Goal: Task Accomplishment & Management: Manage account settings

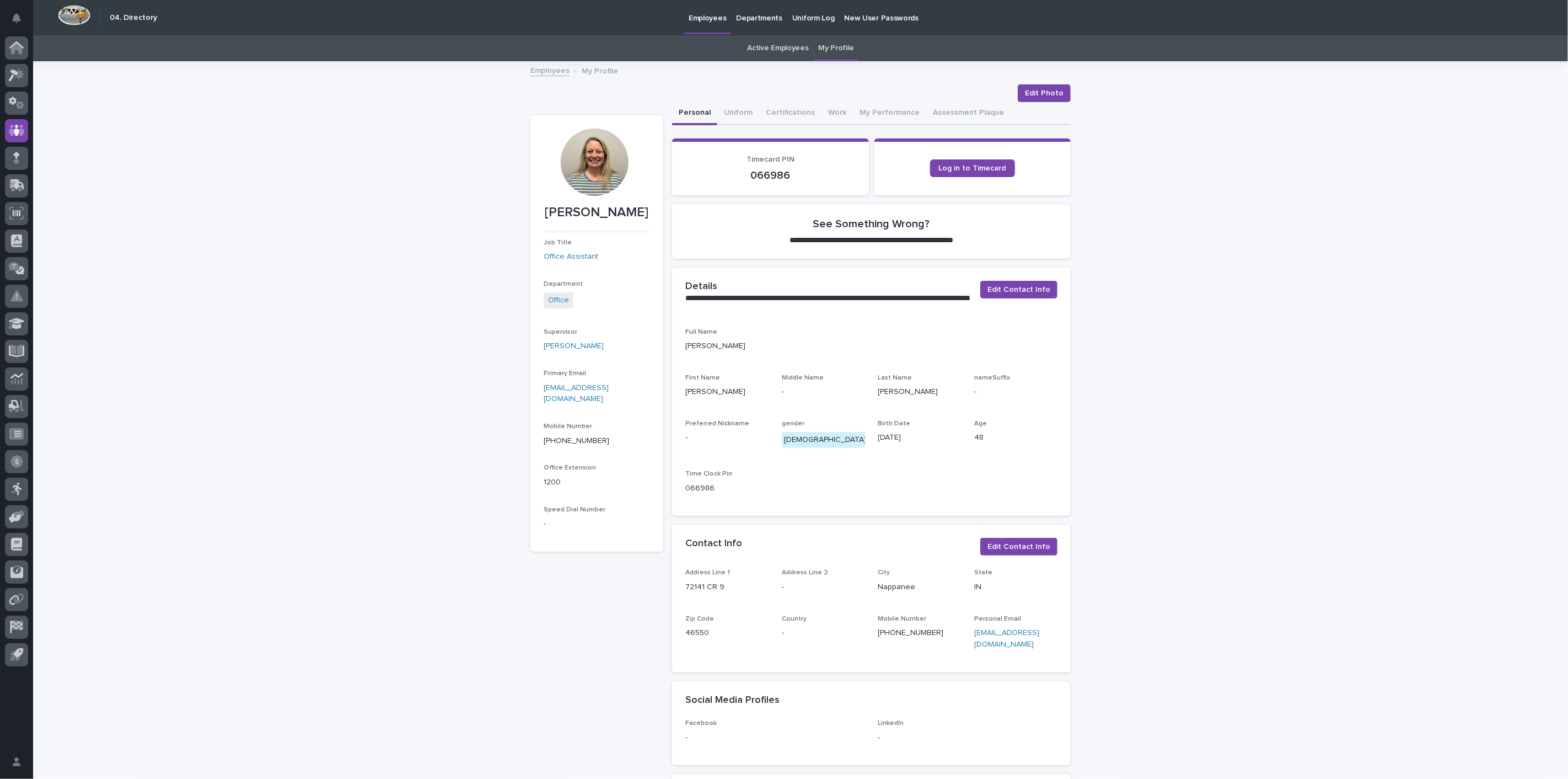
click at [788, 44] on link "Active Employees" at bounding box center [778, 48] width 61 height 26
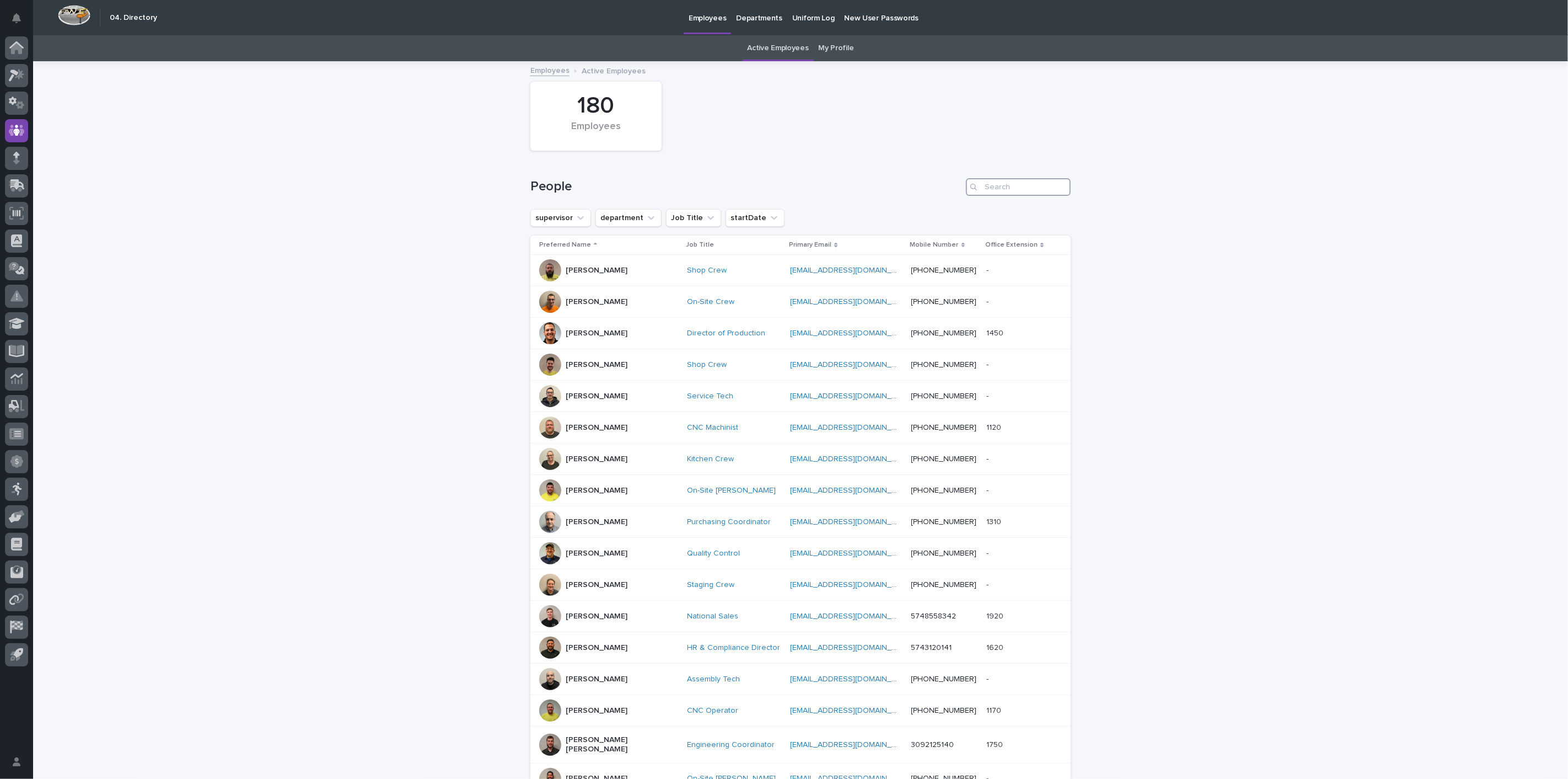
click at [1035, 186] on input "Search" at bounding box center [1018, 187] width 105 height 18
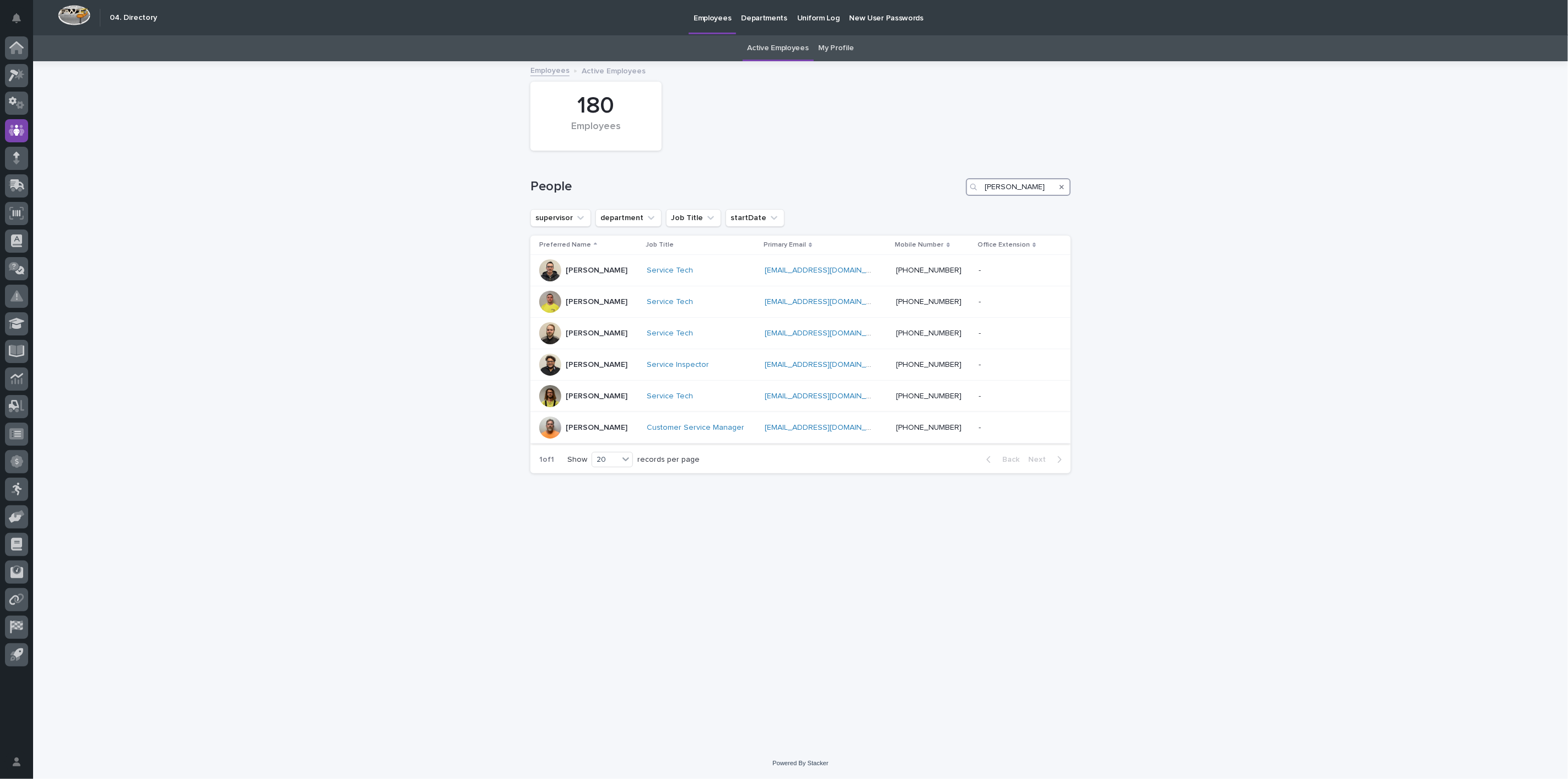
type input "[PERSON_NAME]"
click at [591, 427] on p "[PERSON_NAME]" at bounding box center [597, 428] width 62 height 10
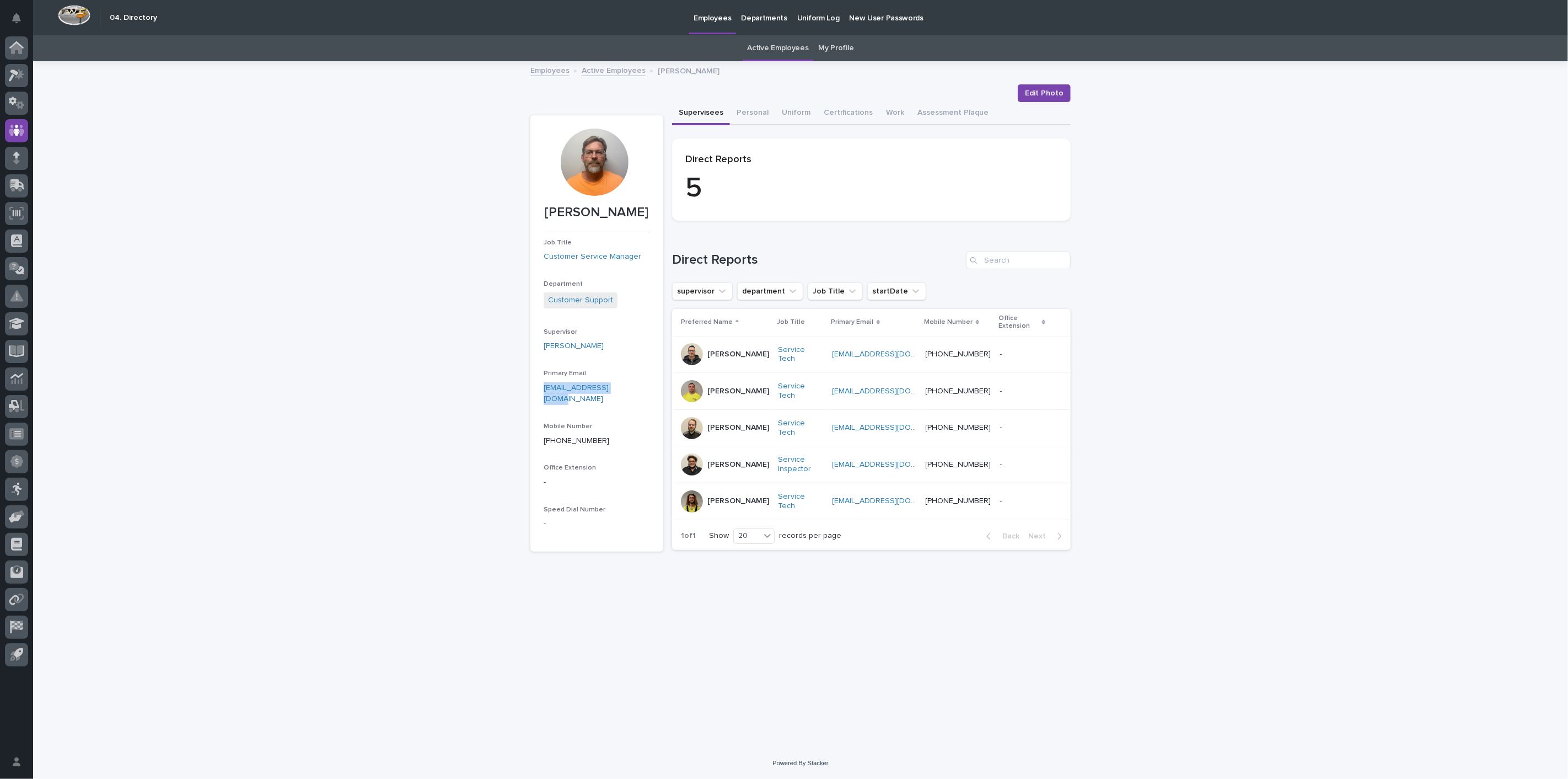
drag, startPoint x: 542, startPoint y: 386, endPoint x: 628, endPoint y: 386, distance: 86.0
click at [628, 386] on section "[PERSON_NAME] Job Title Customer Service Manager Department Customer Support Su…" at bounding box center [597, 333] width 133 height 436
copy link "[EMAIL_ADDRESS][DOMAIN_NAME]"
click at [10, 70] on icon at bounding box center [17, 75] width 16 height 12
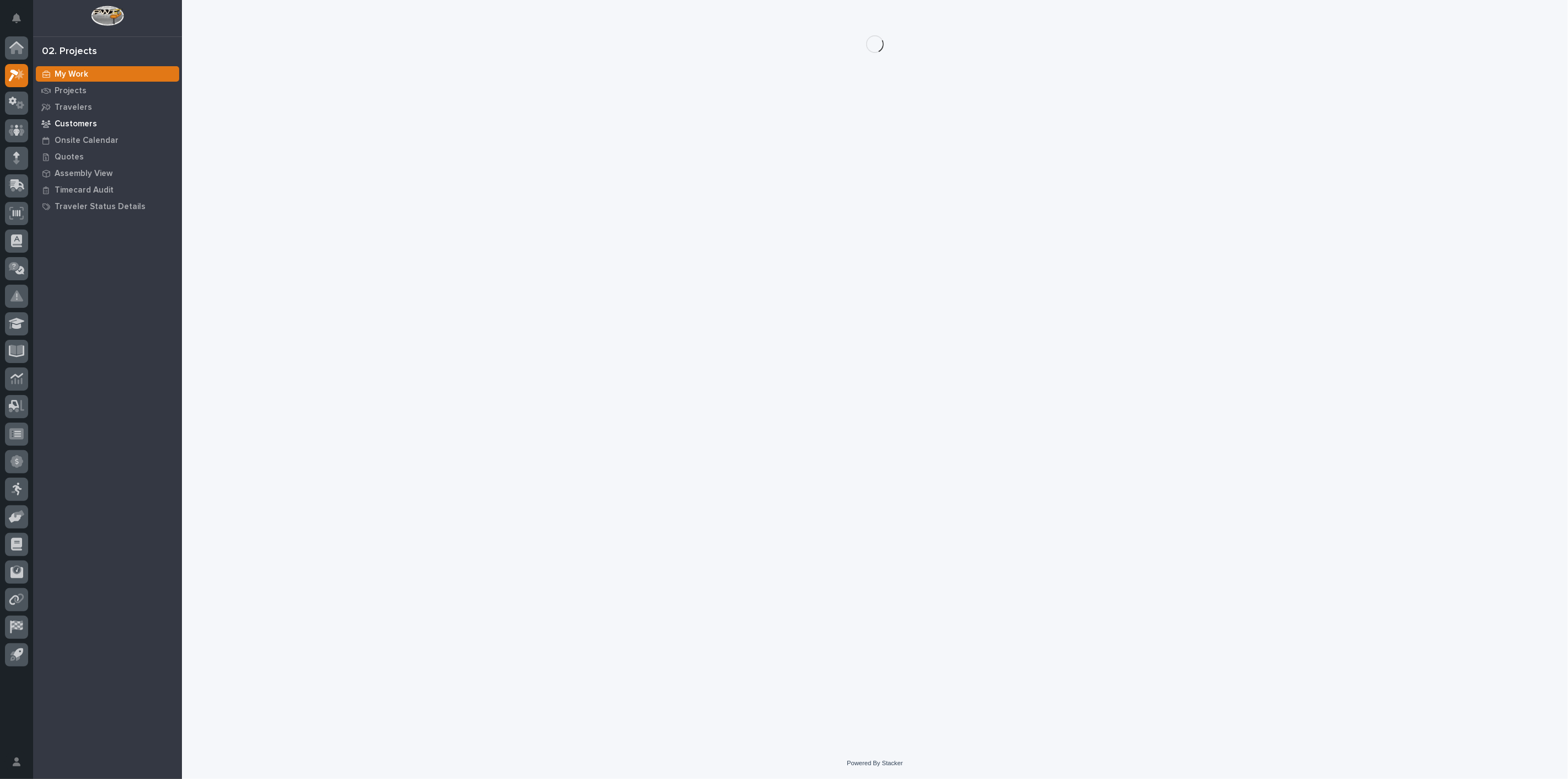
click at [76, 119] on p "Customers" at bounding box center [76, 124] width 43 height 10
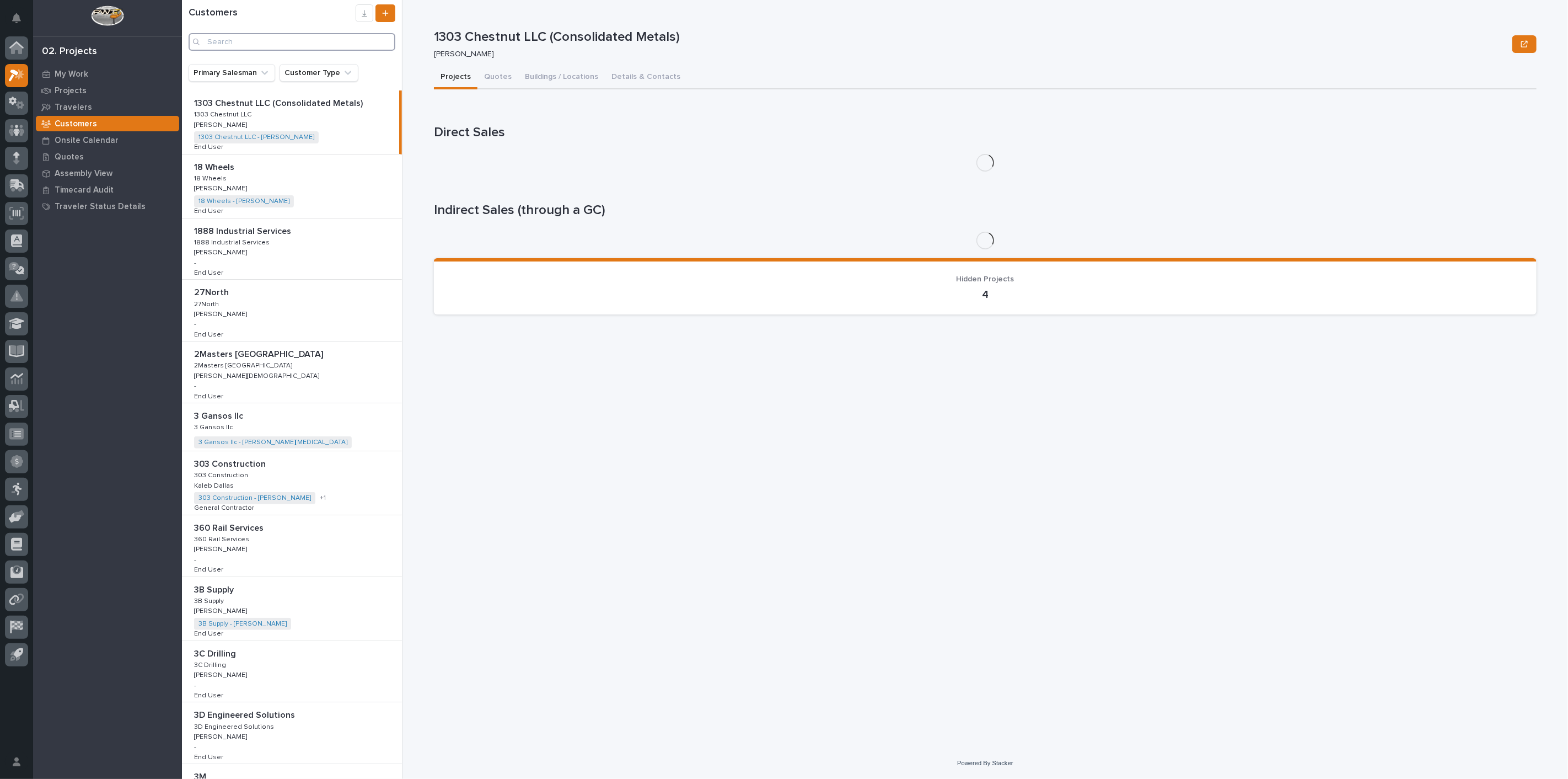
click at [266, 43] on input "Search" at bounding box center [292, 42] width 207 height 18
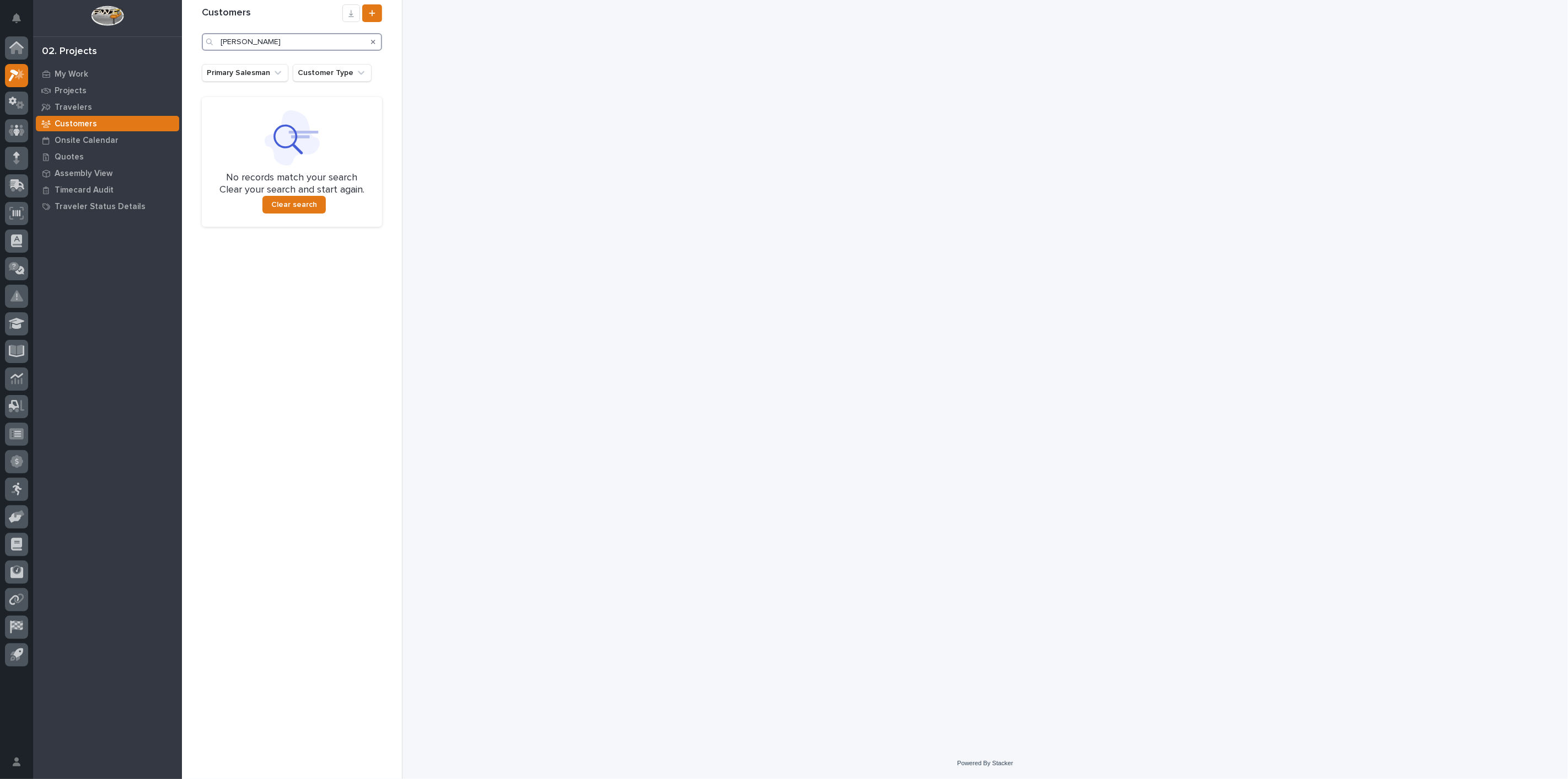
click at [221, 39] on input "[PERSON_NAME]" at bounding box center [292, 42] width 180 height 18
click at [226, 39] on input "[PERSON_NAME]" at bounding box center [292, 42] width 180 height 18
click at [262, 39] on input "[PERSON_NAME]" at bounding box center [292, 42] width 180 height 18
click at [262, 39] on input "T S" at bounding box center [292, 42] width 180 height 18
type input "T"
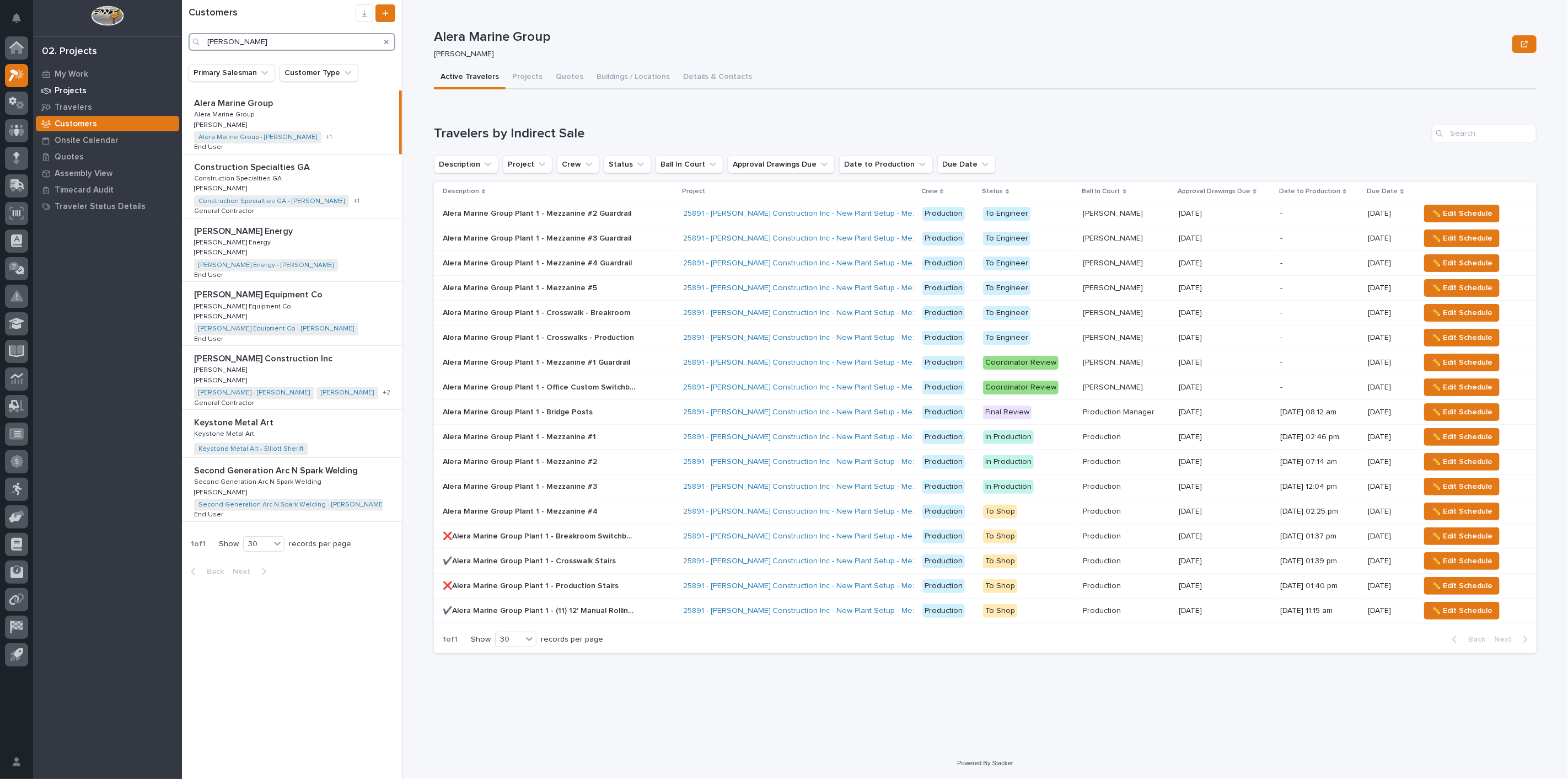
type input "[PERSON_NAME]"
click at [68, 90] on p "Projects" at bounding box center [70, 91] width 32 height 10
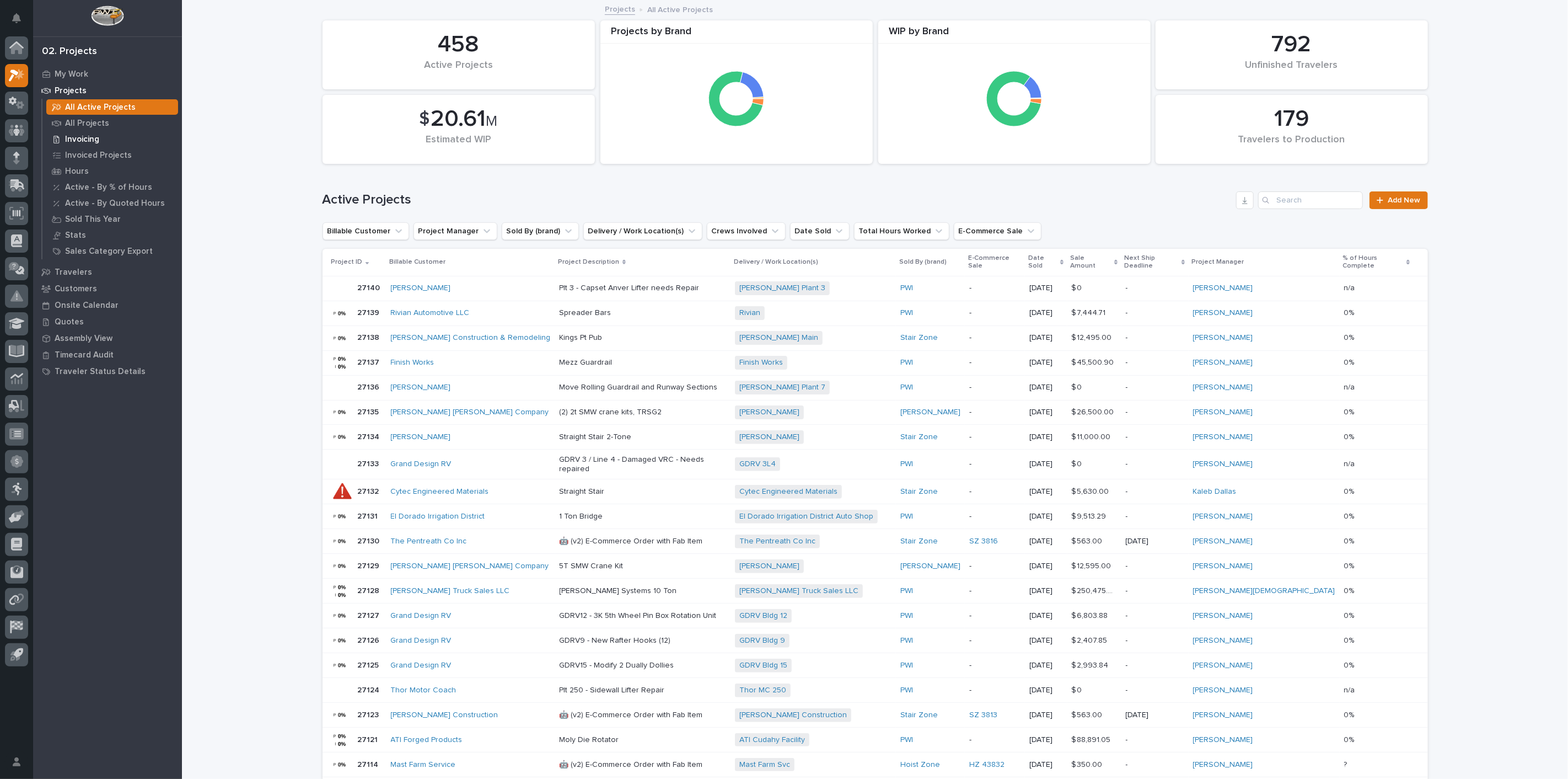
click at [81, 133] on div "Invoicing" at bounding box center [112, 139] width 132 height 15
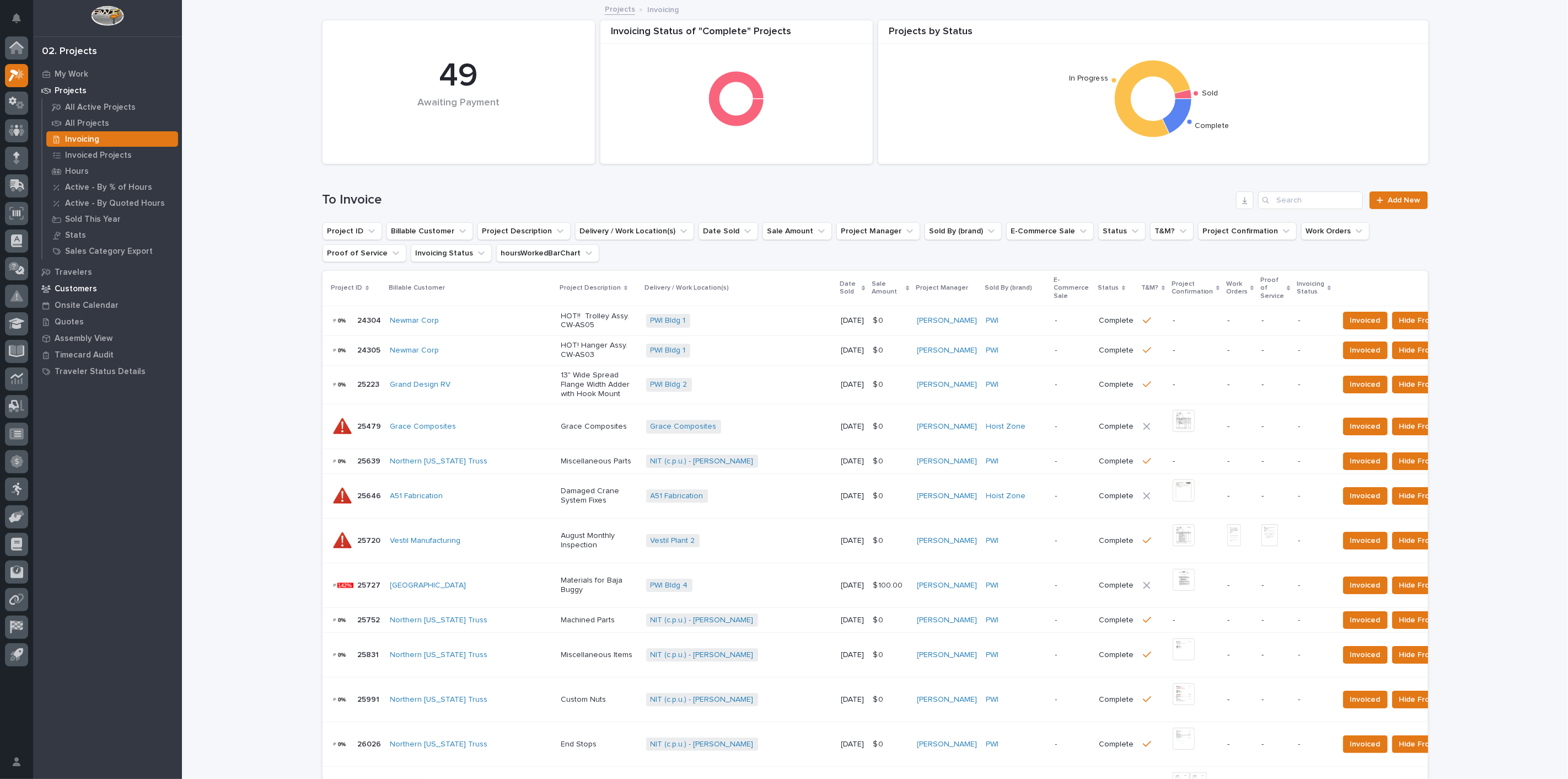
click at [83, 284] on p "Customers" at bounding box center [76, 289] width 43 height 10
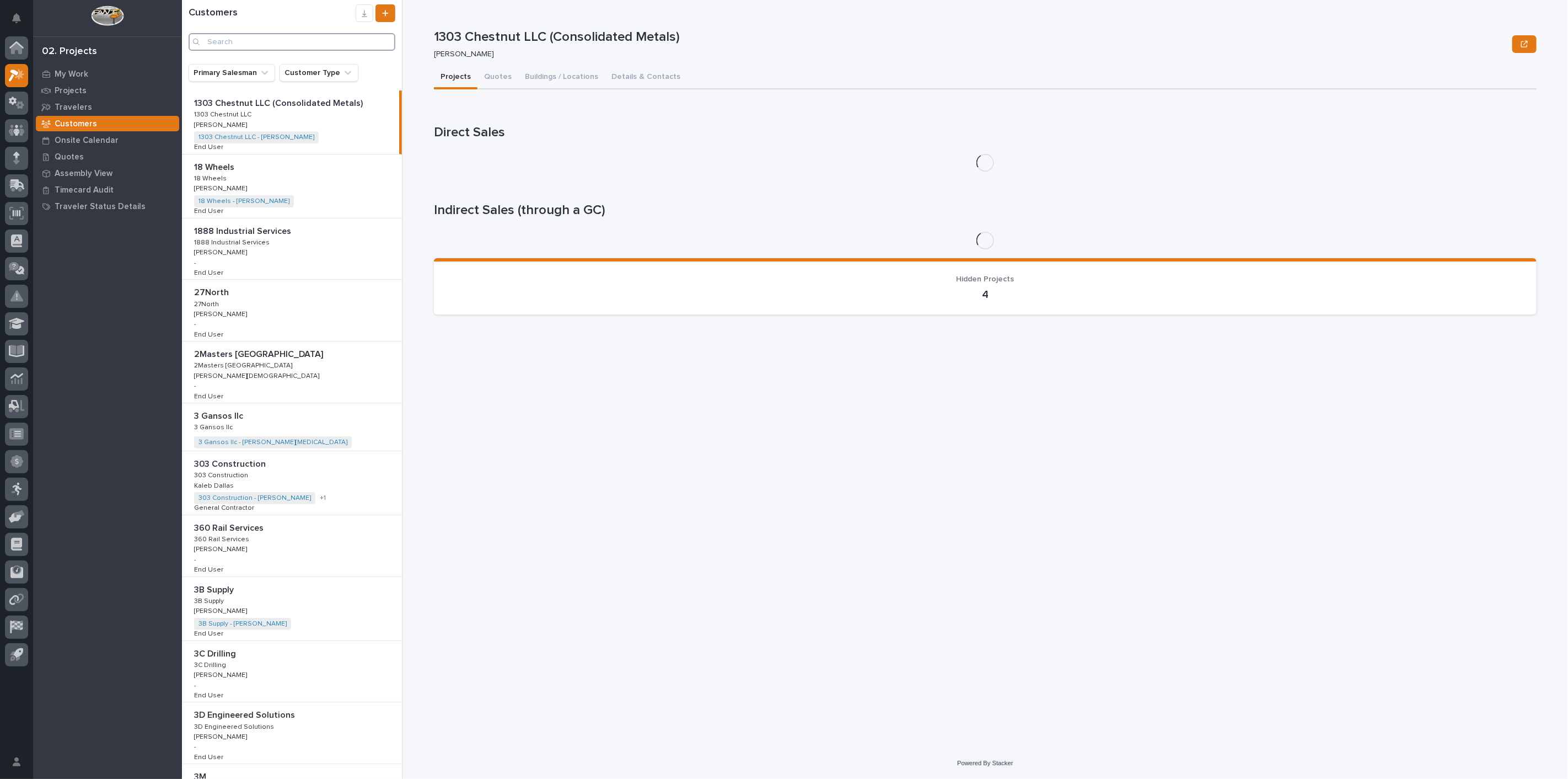
click at [261, 44] on input "Search" at bounding box center [292, 42] width 207 height 18
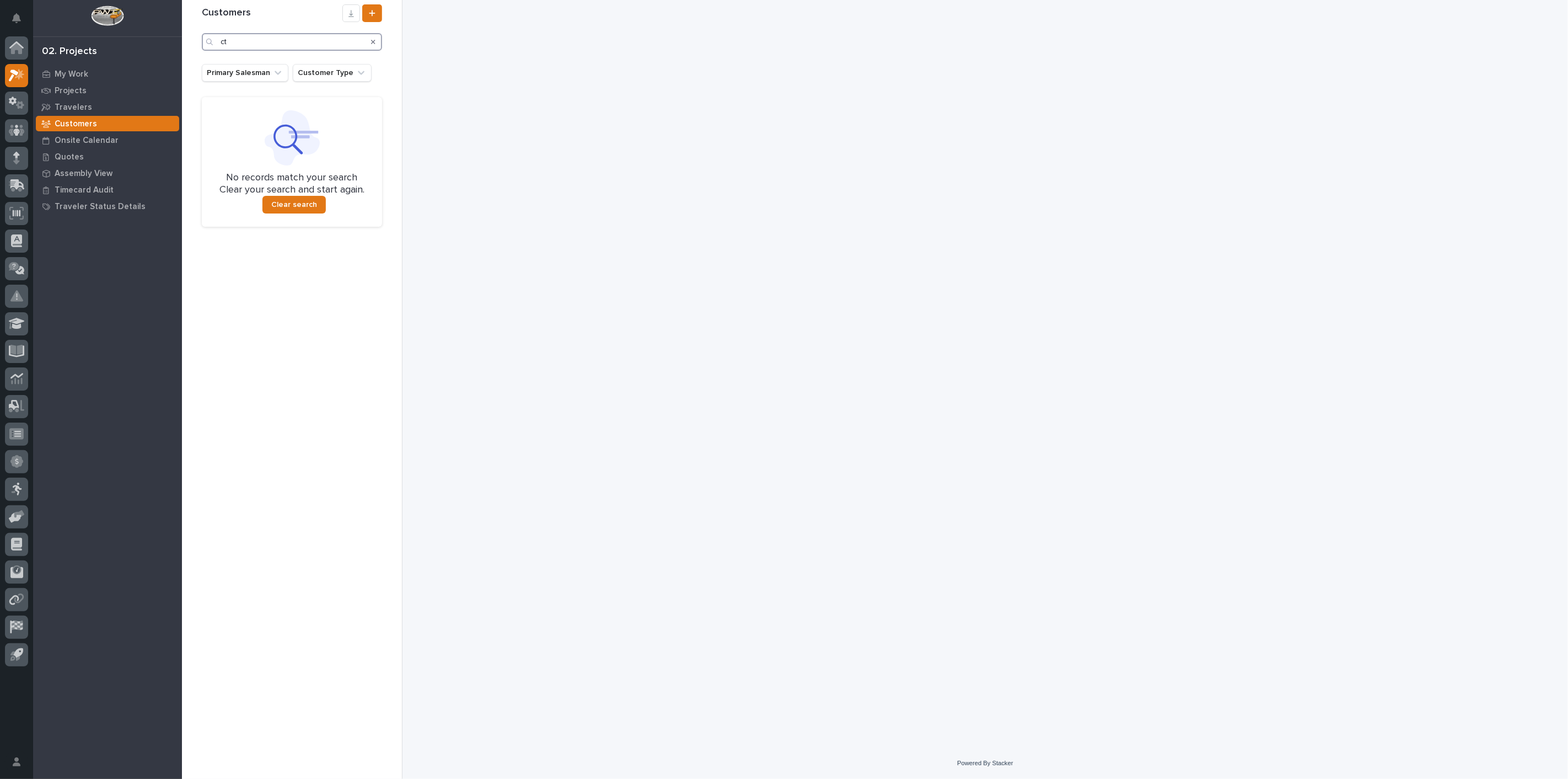
type input "c"
type input "y"
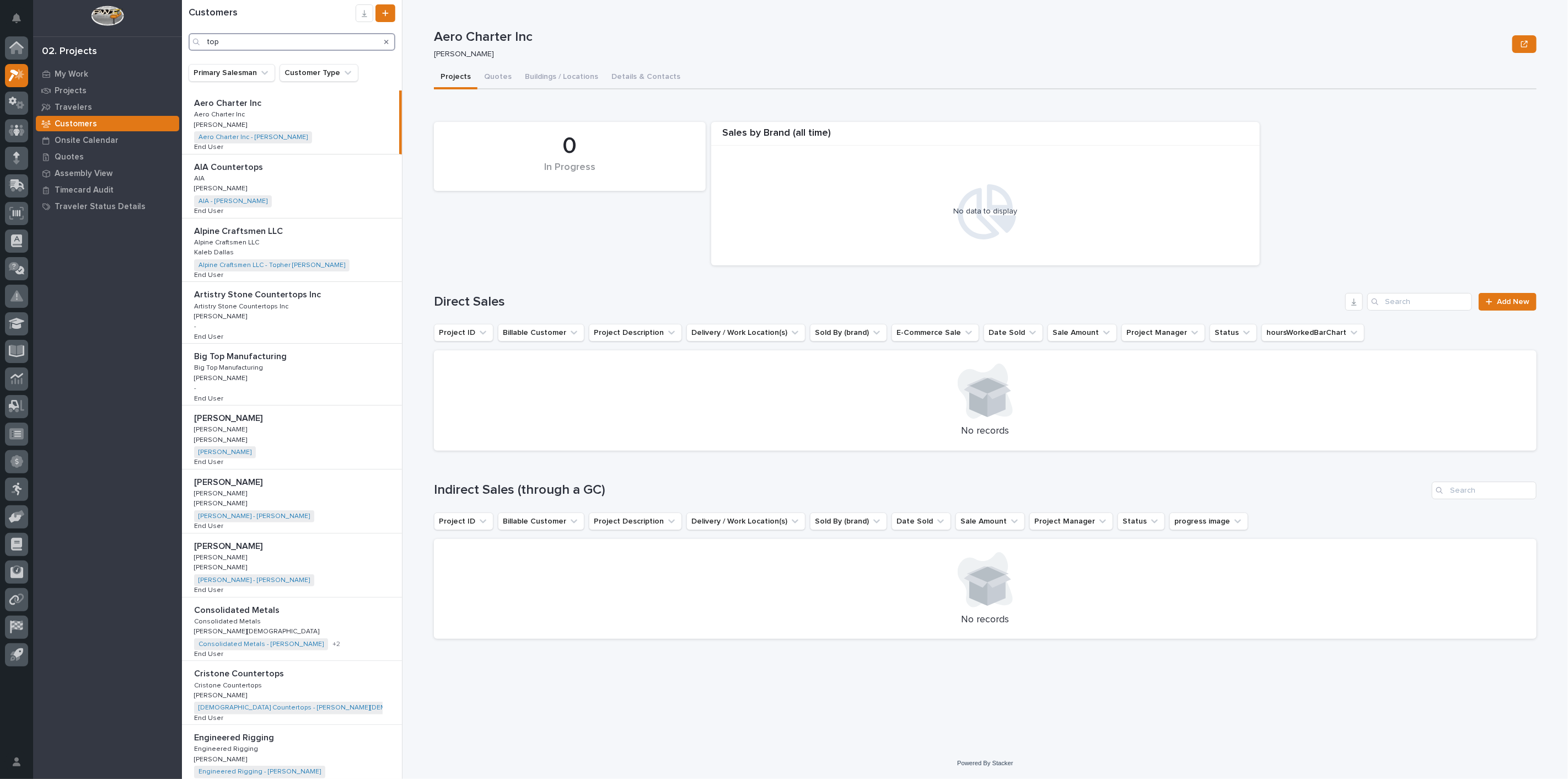
type input "top"
click at [79, 70] on p "My Work" at bounding box center [71, 75] width 34 height 10
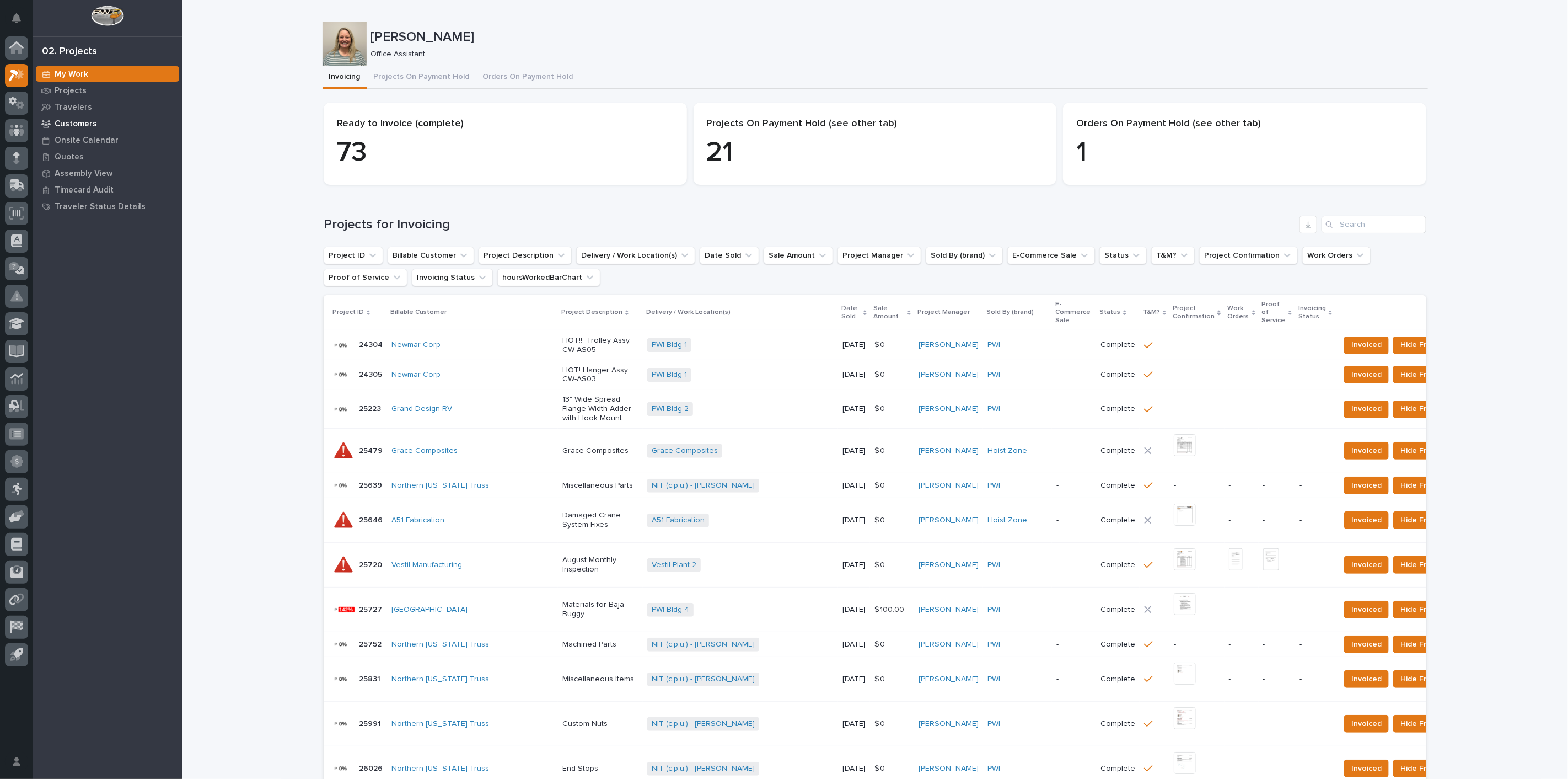
click at [74, 122] on p "Customers" at bounding box center [76, 124] width 43 height 10
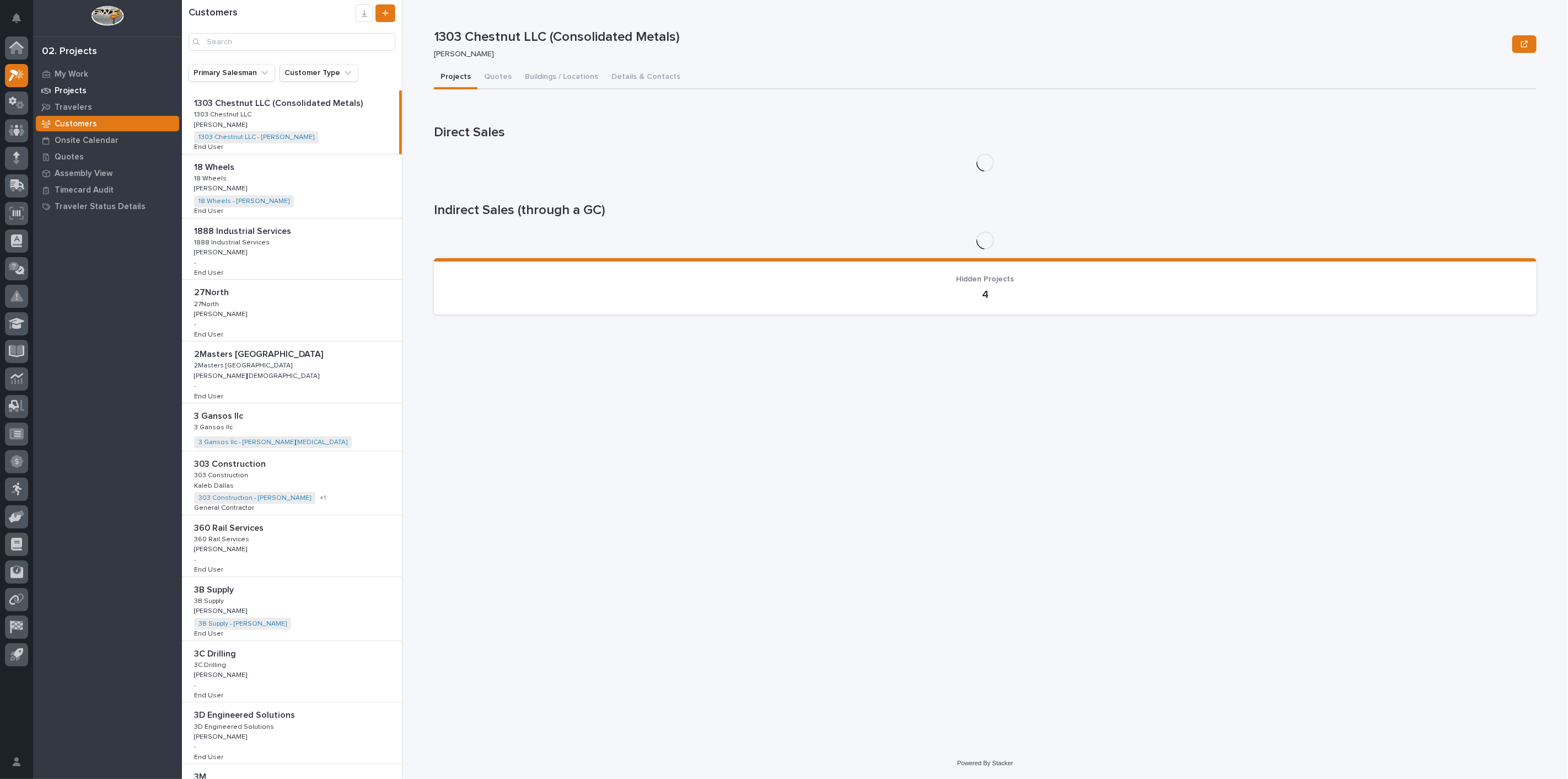
click at [77, 92] on p "Projects" at bounding box center [70, 91] width 32 height 10
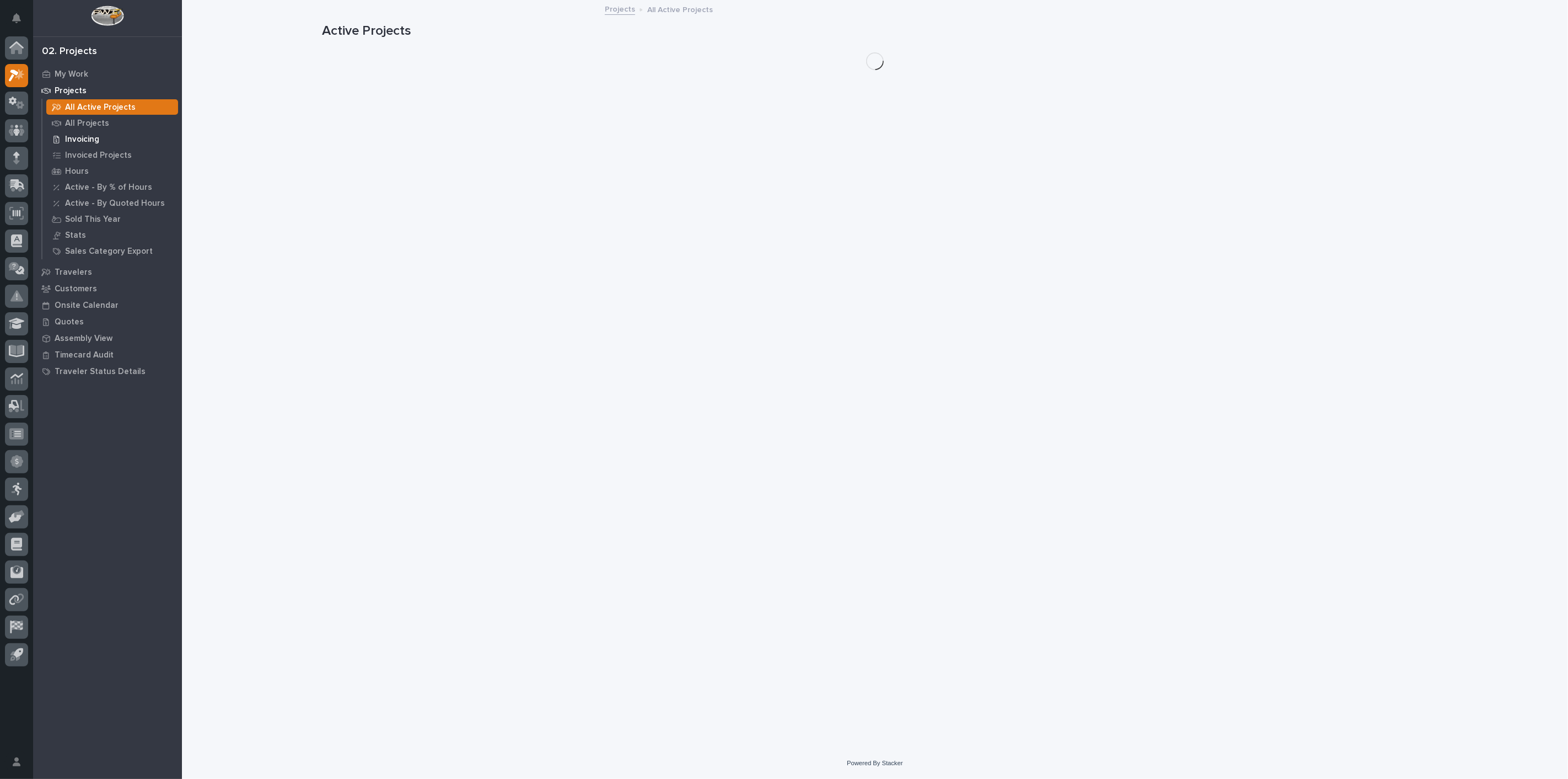
click at [81, 141] on p "Invoicing" at bounding box center [82, 139] width 34 height 10
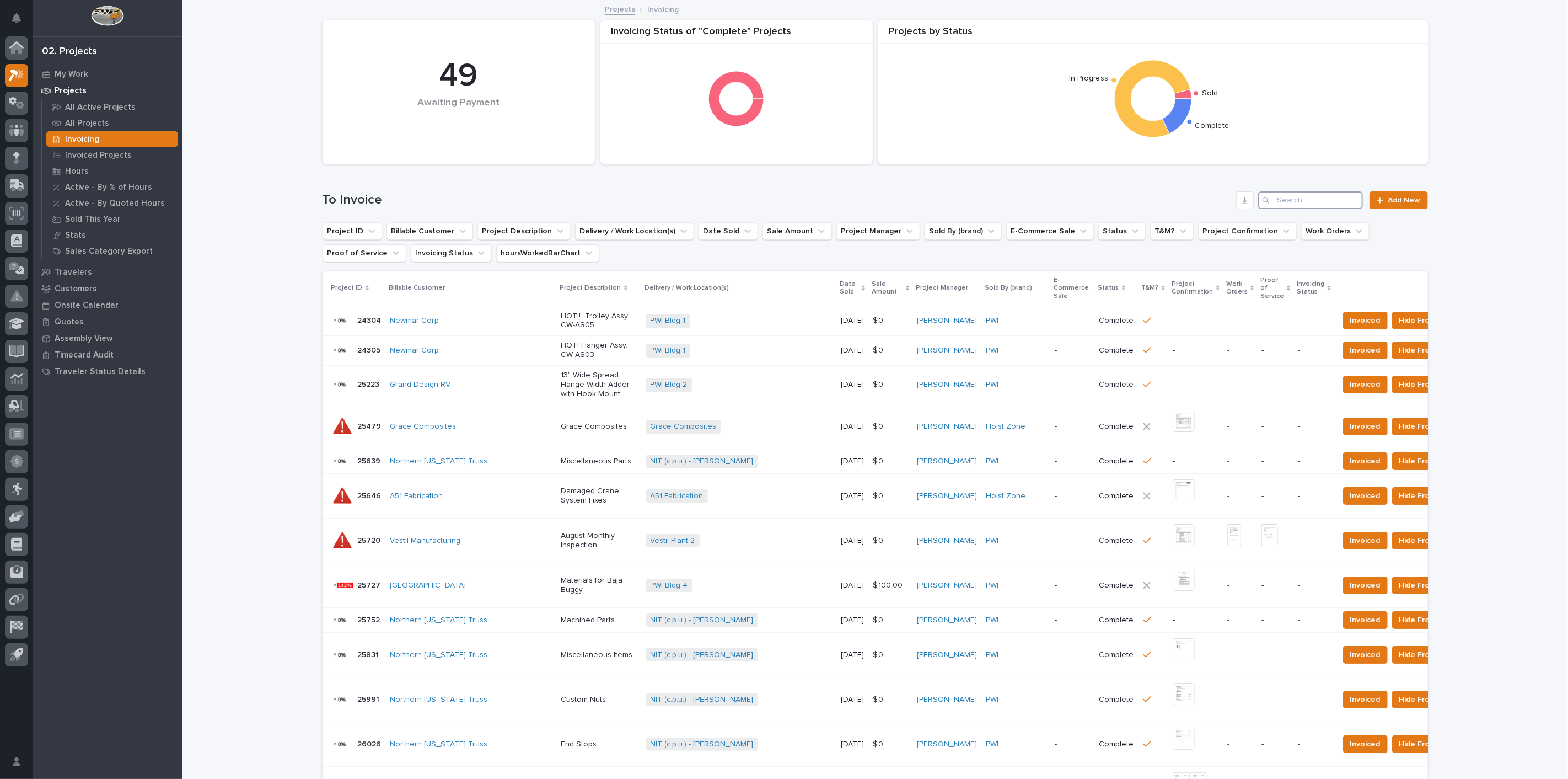
click at [1304, 197] on input "Search" at bounding box center [1311, 200] width 105 height 18
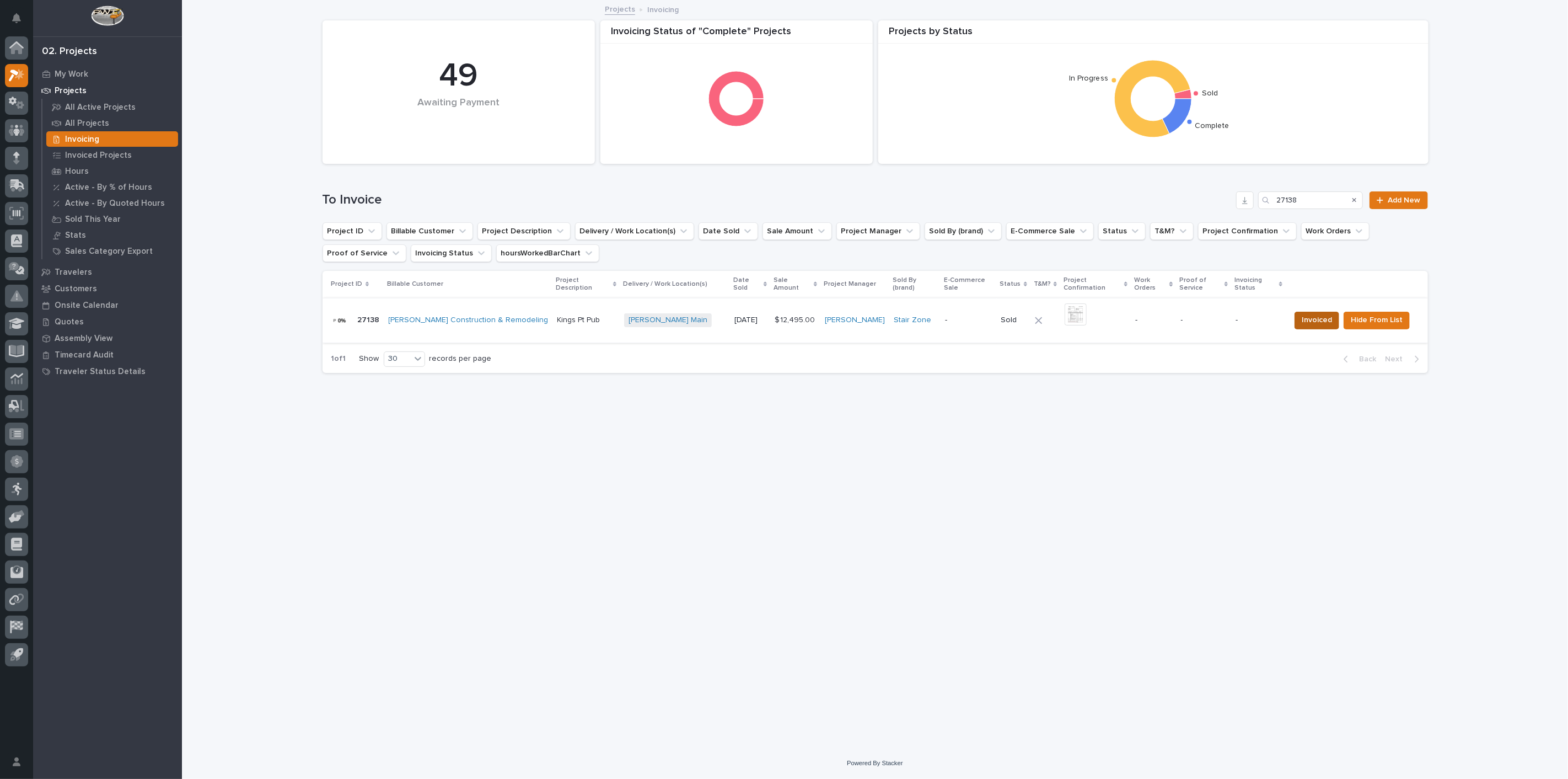
click at [1324, 314] on span "Invoiced" at bounding box center [1317, 319] width 30 height 13
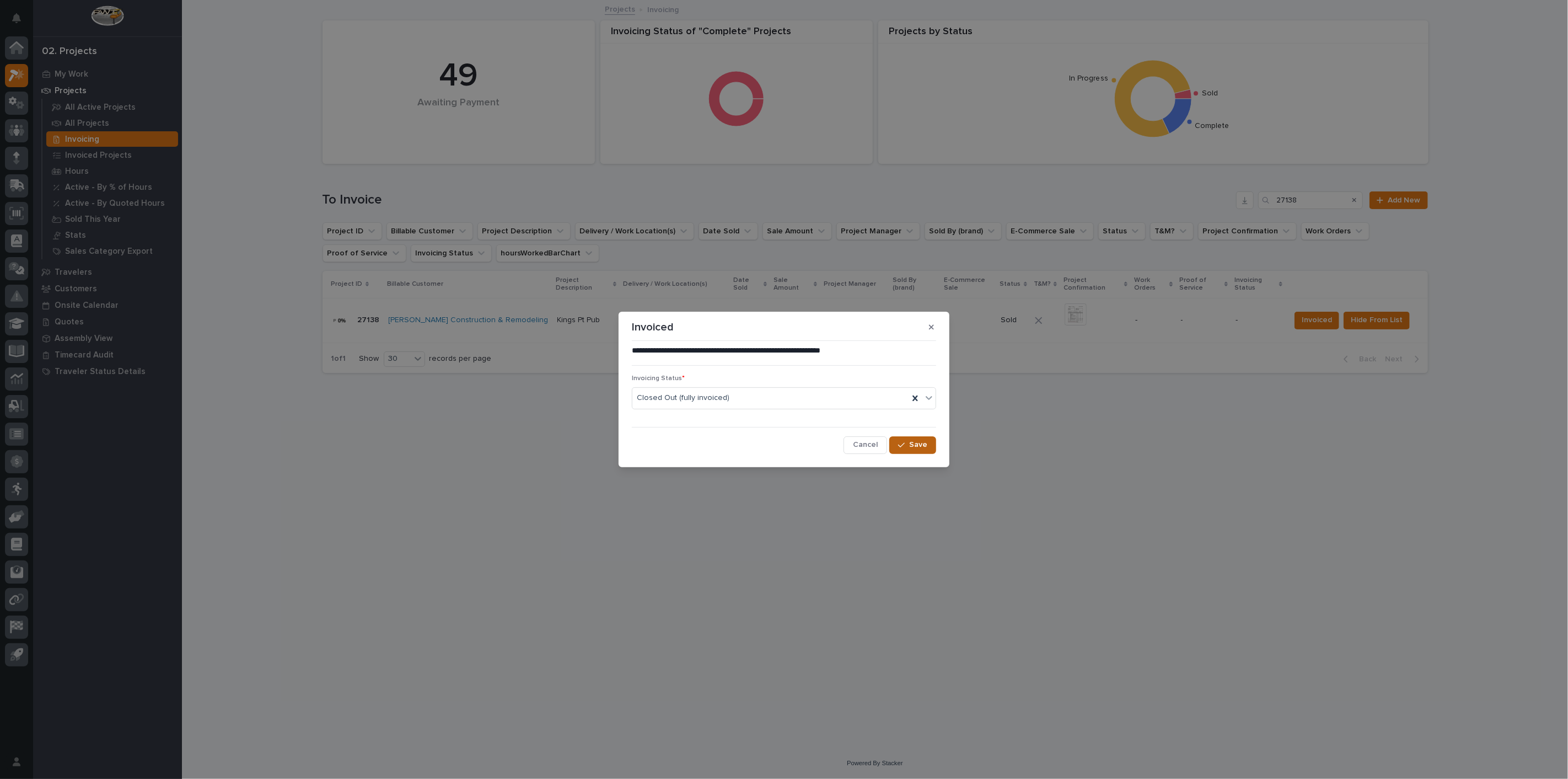
click at [908, 449] on button "Save" at bounding box center [913, 445] width 47 height 18
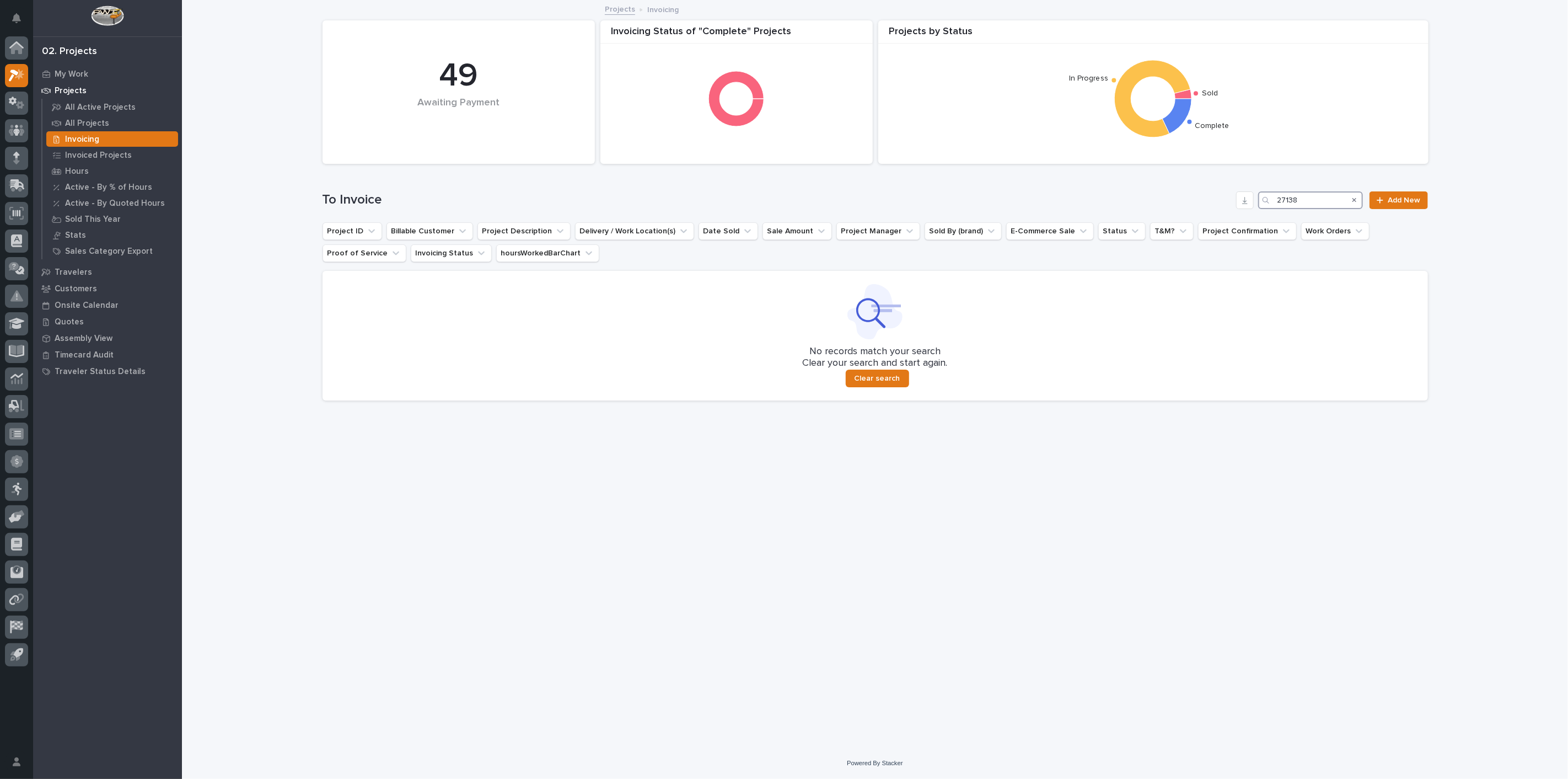
click at [1306, 203] on input "27138" at bounding box center [1311, 200] width 105 height 18
type input "2"
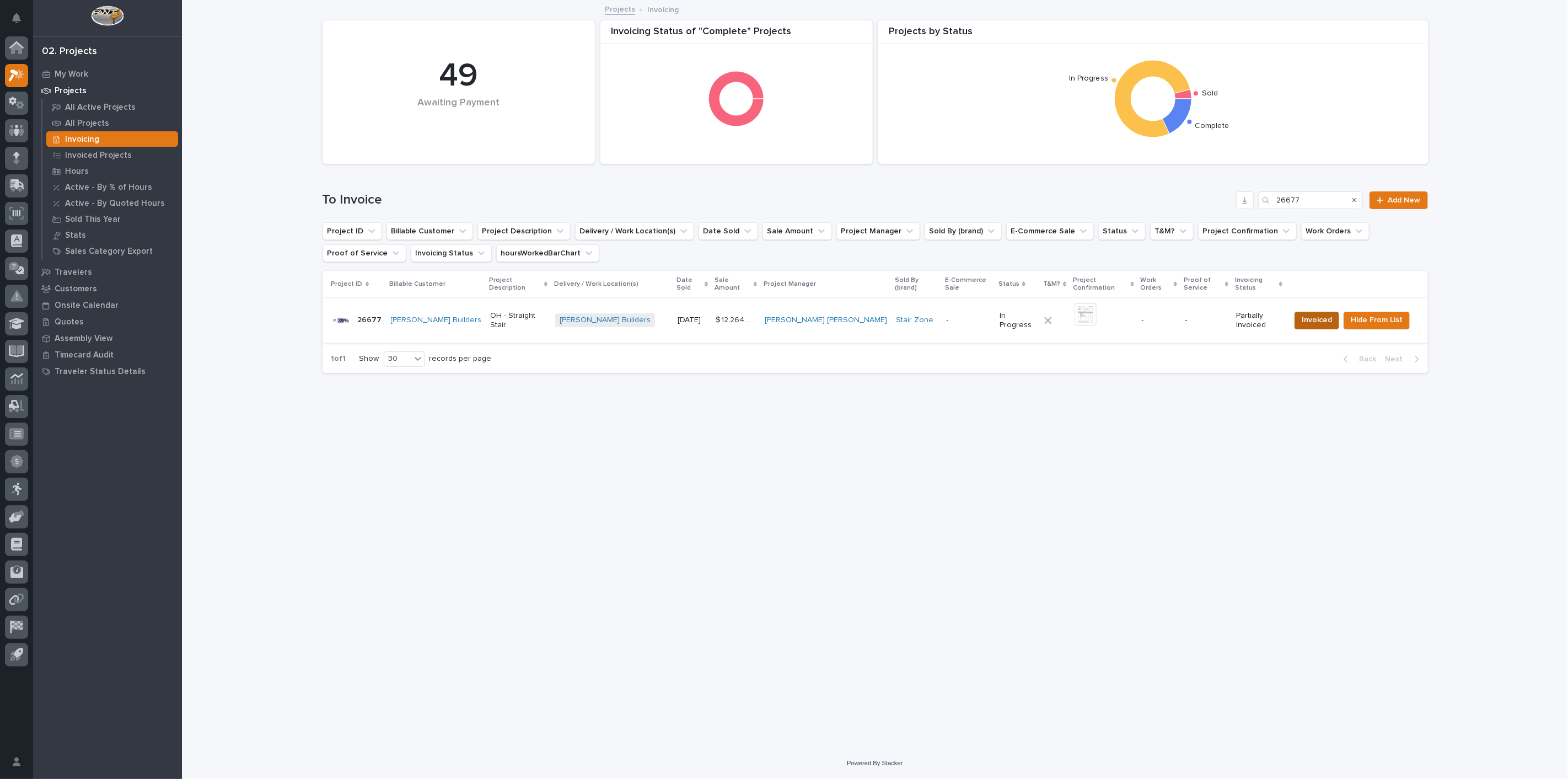
click at [1320, 317] on span "Invoiced" at bounding box center [1317, 319] width 30 height 13
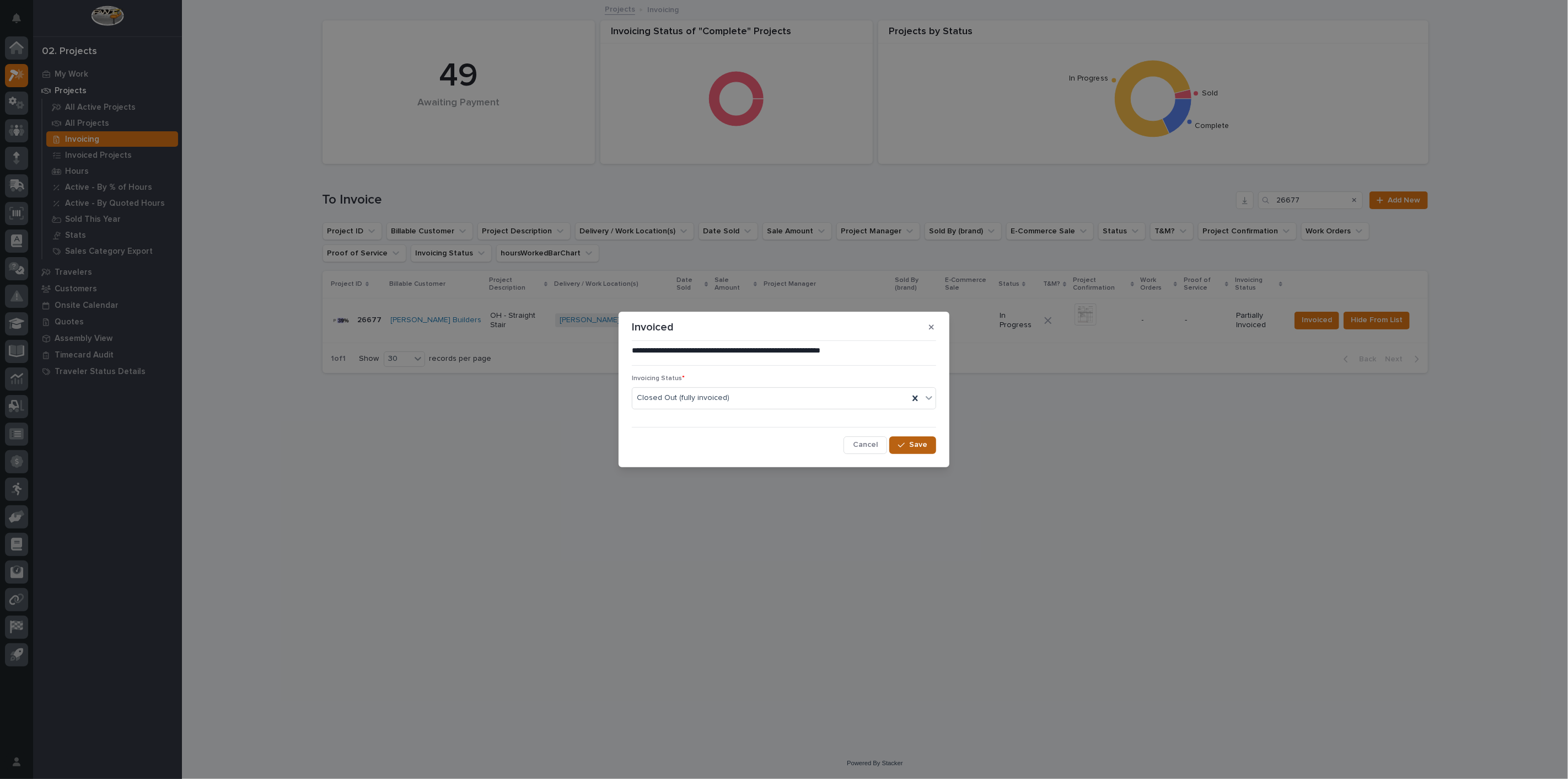
click at [924, 442] on span "Save" at bounding box center [918, 444] width 18 height 10
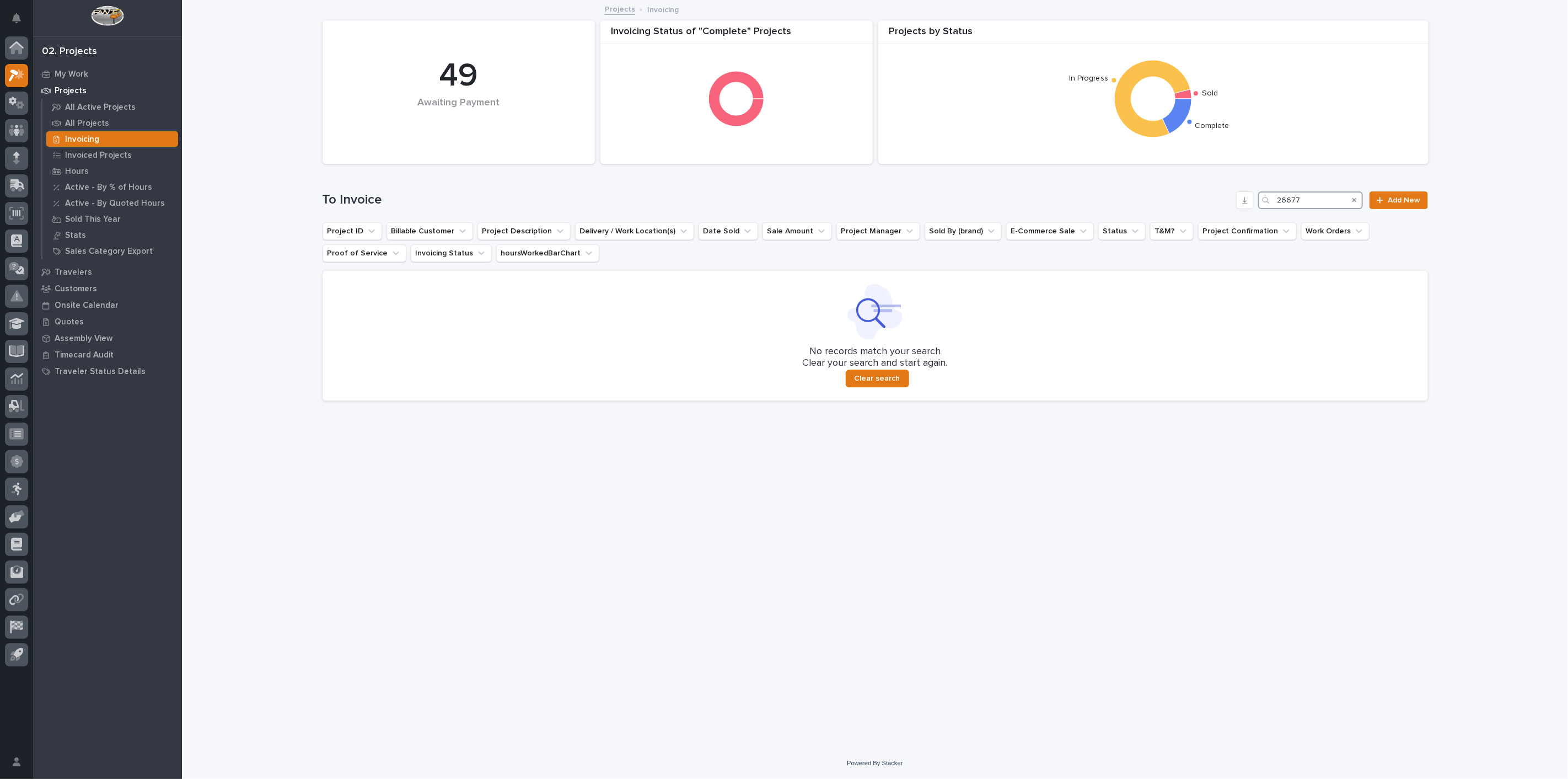
click at [1312, 197] on input "26677" at bounding box center [1311, 200] width 105 height 18
type input "2"
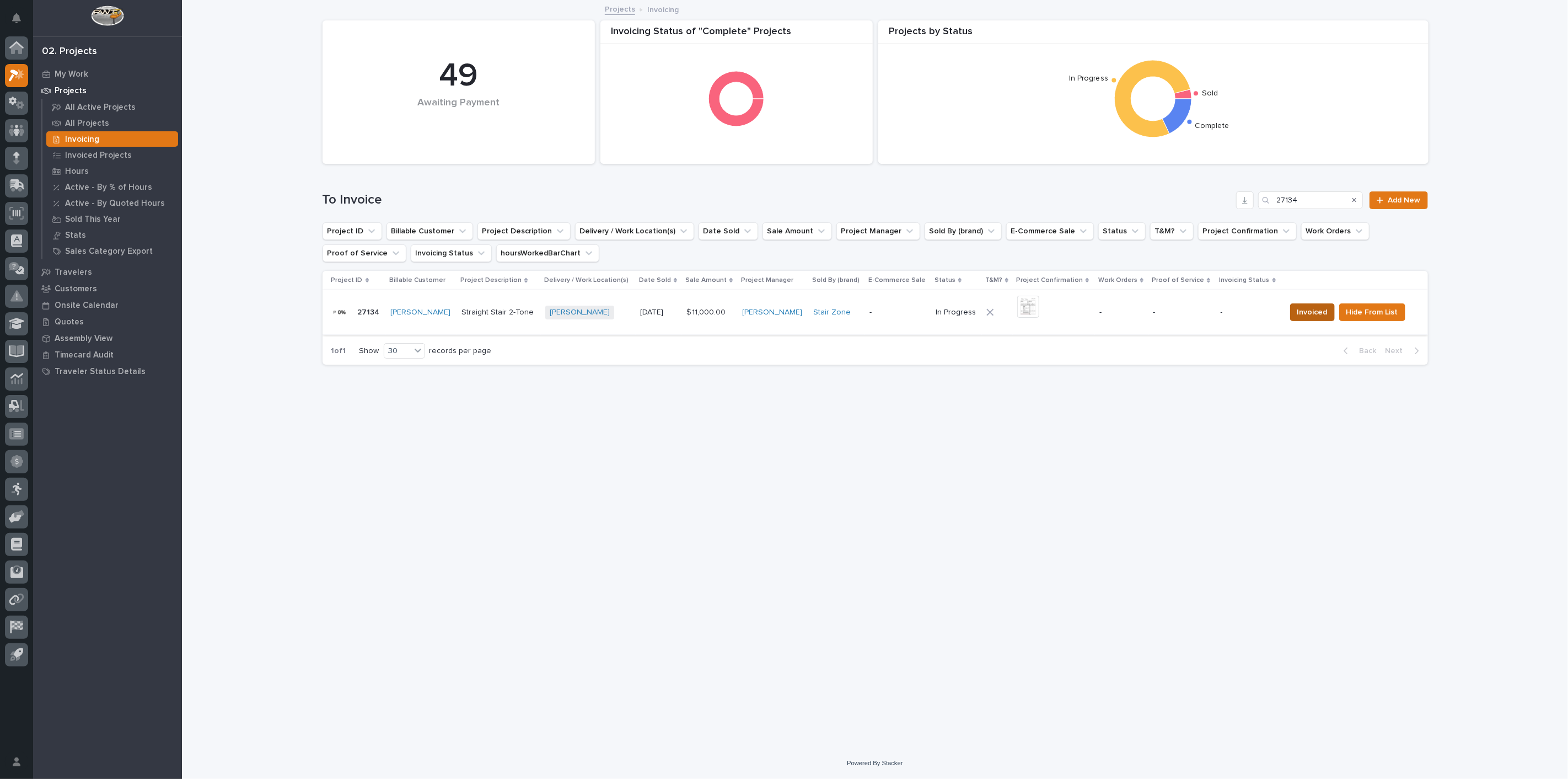
click at [1309, 315] on span "Invoiced" at bounding box center [1313, 312] width 30 height 13
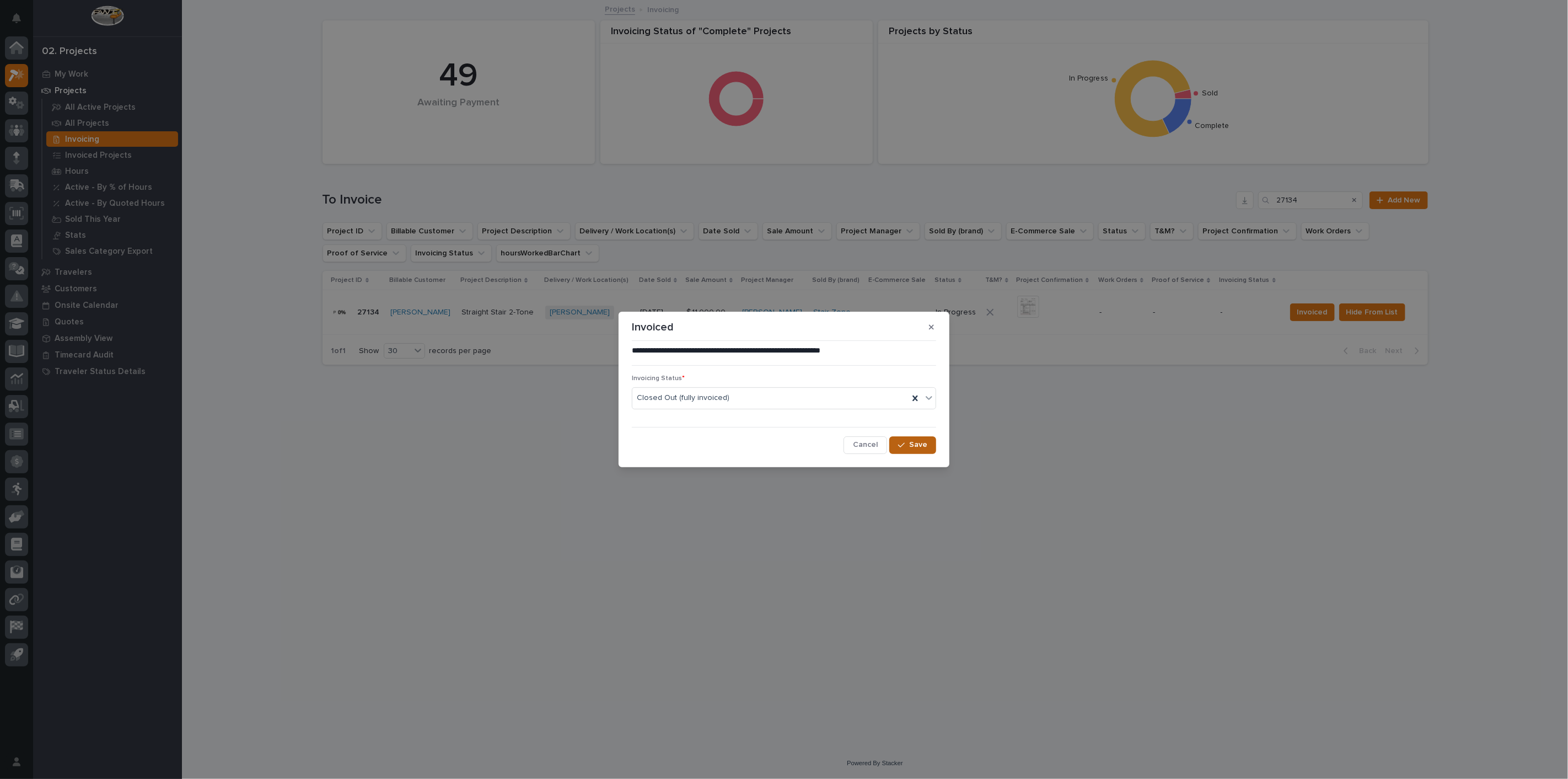
click at [918, 441] on span "Save" at bounding box center [918, 444] width 18 height 10
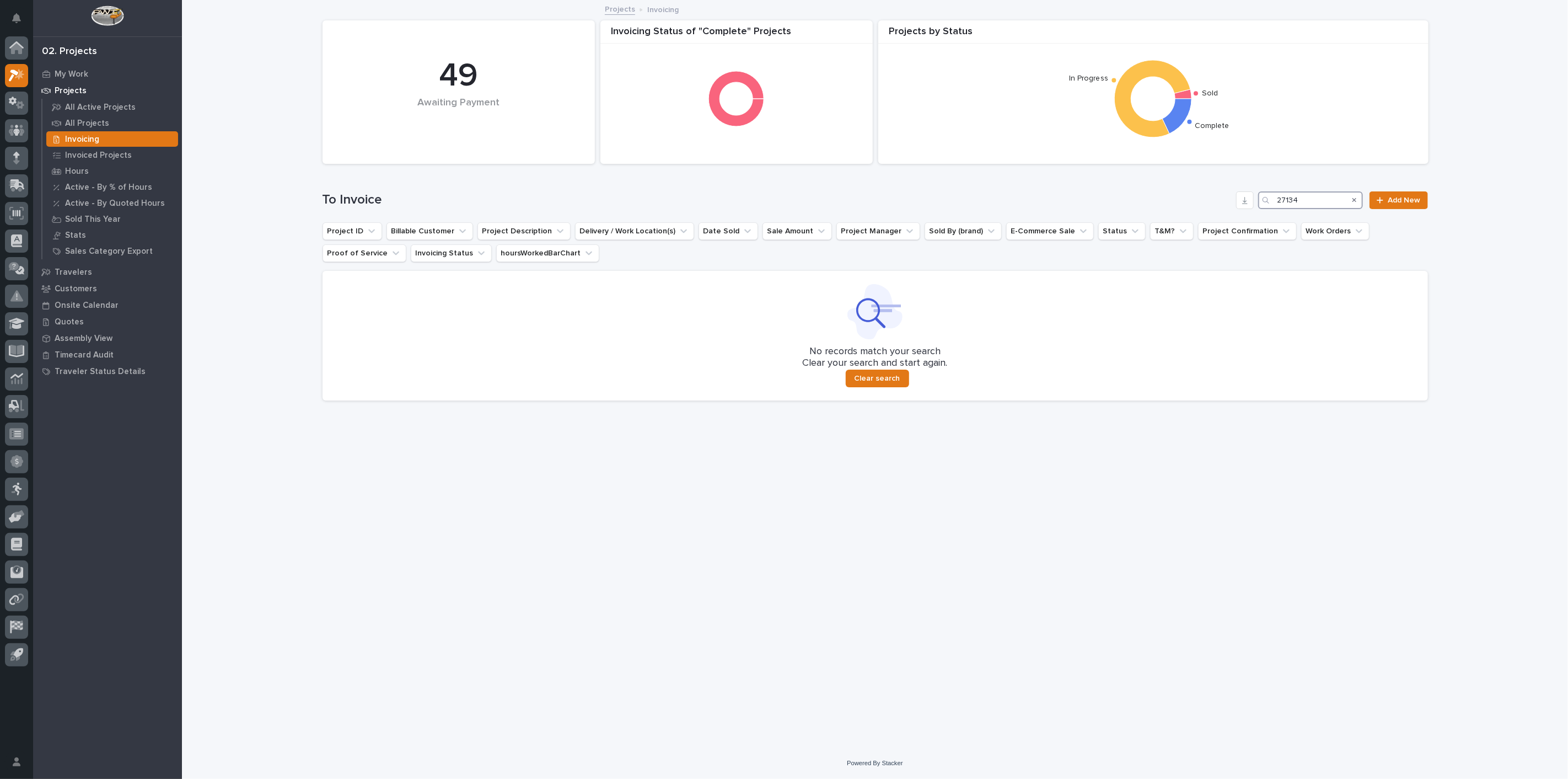
click at [1315, 201] on input "27134" at bounding box center [1311, 200] width 105 height 18
type input "2"
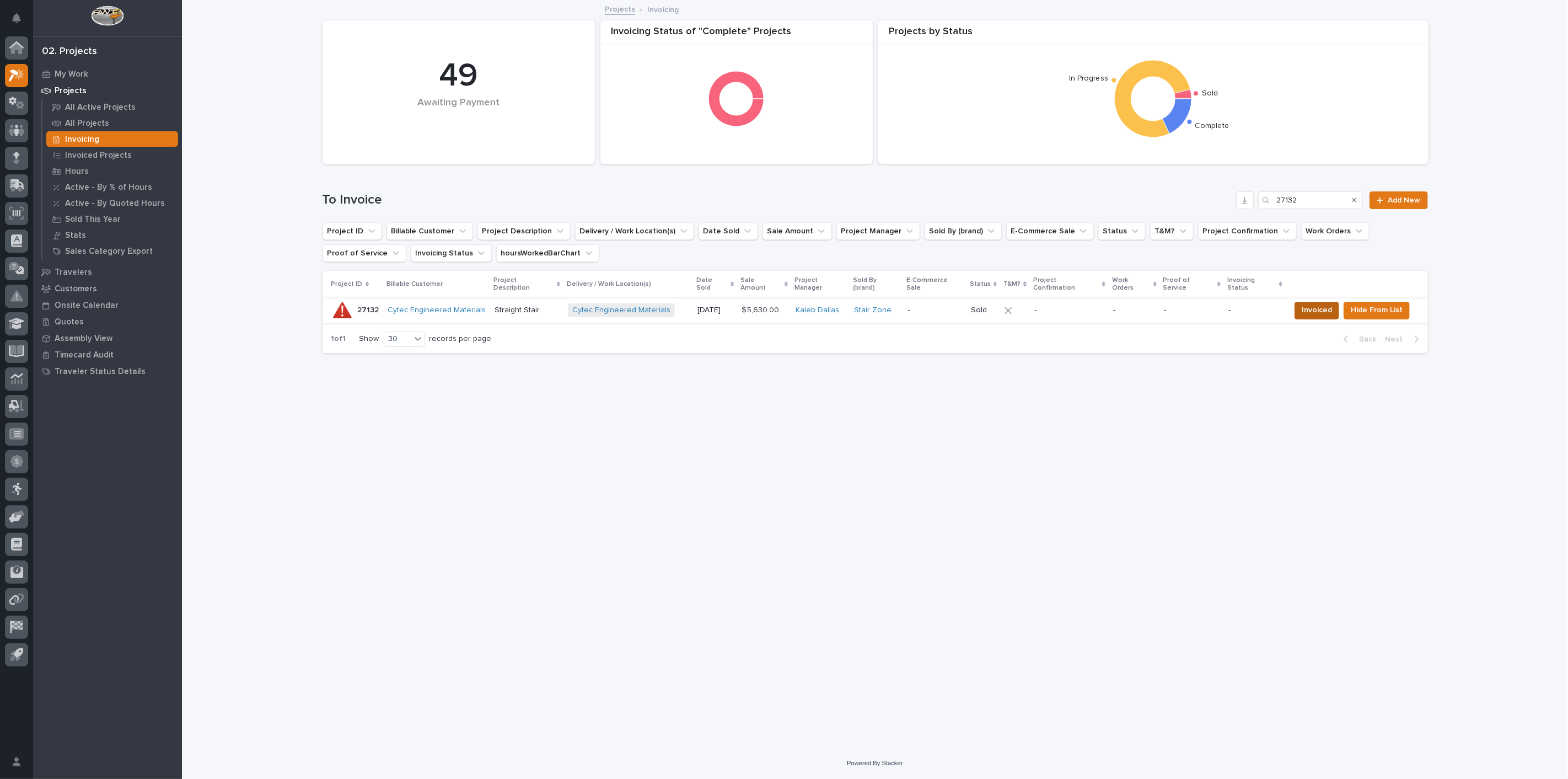
click at [1318, 306] on span "Invoiced" at bounding box center [1317, 310] width 30 height 13
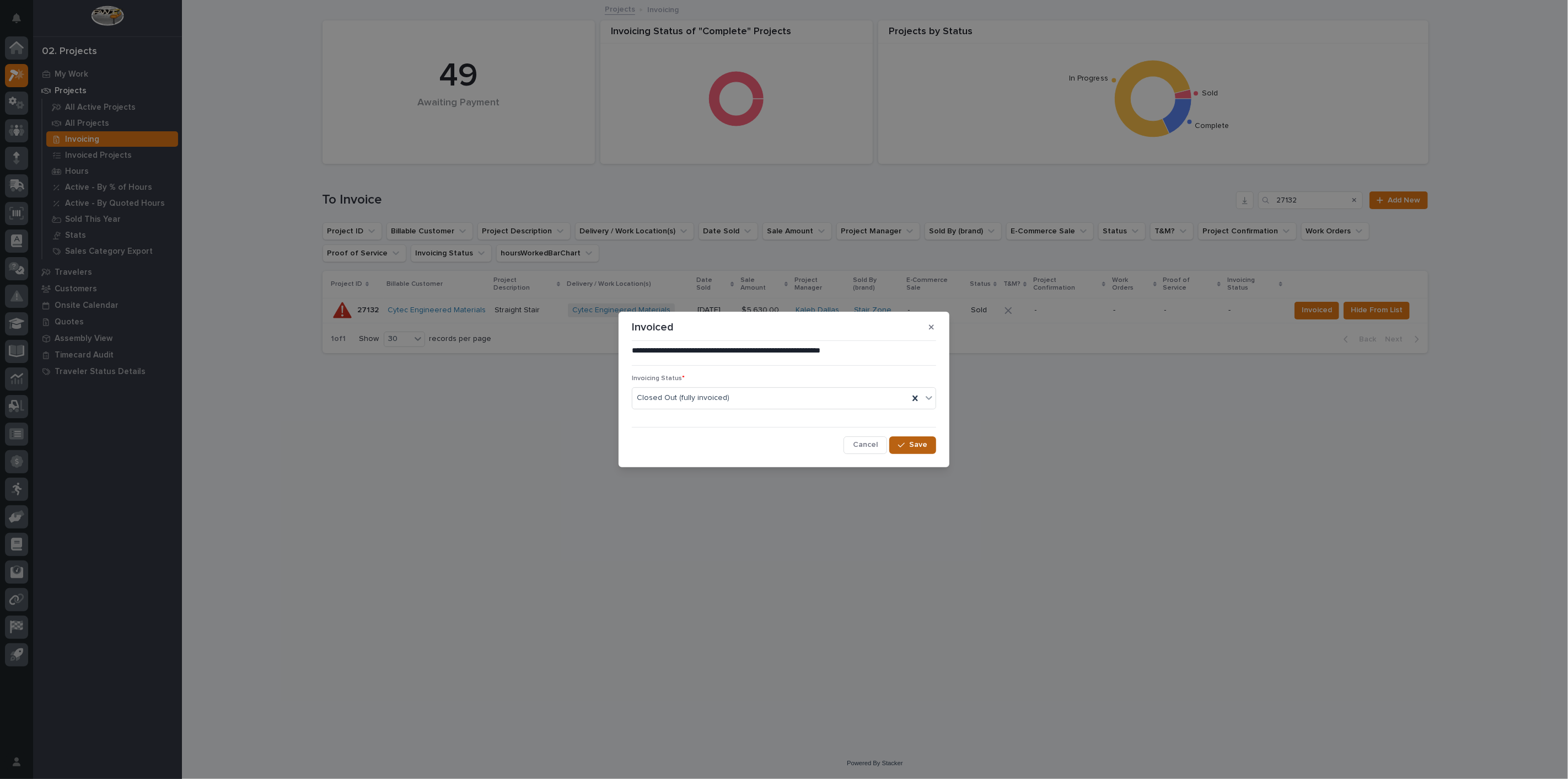
click at [916, 449] on button "Save" at bounding box center [913, 445] width 47 height 18
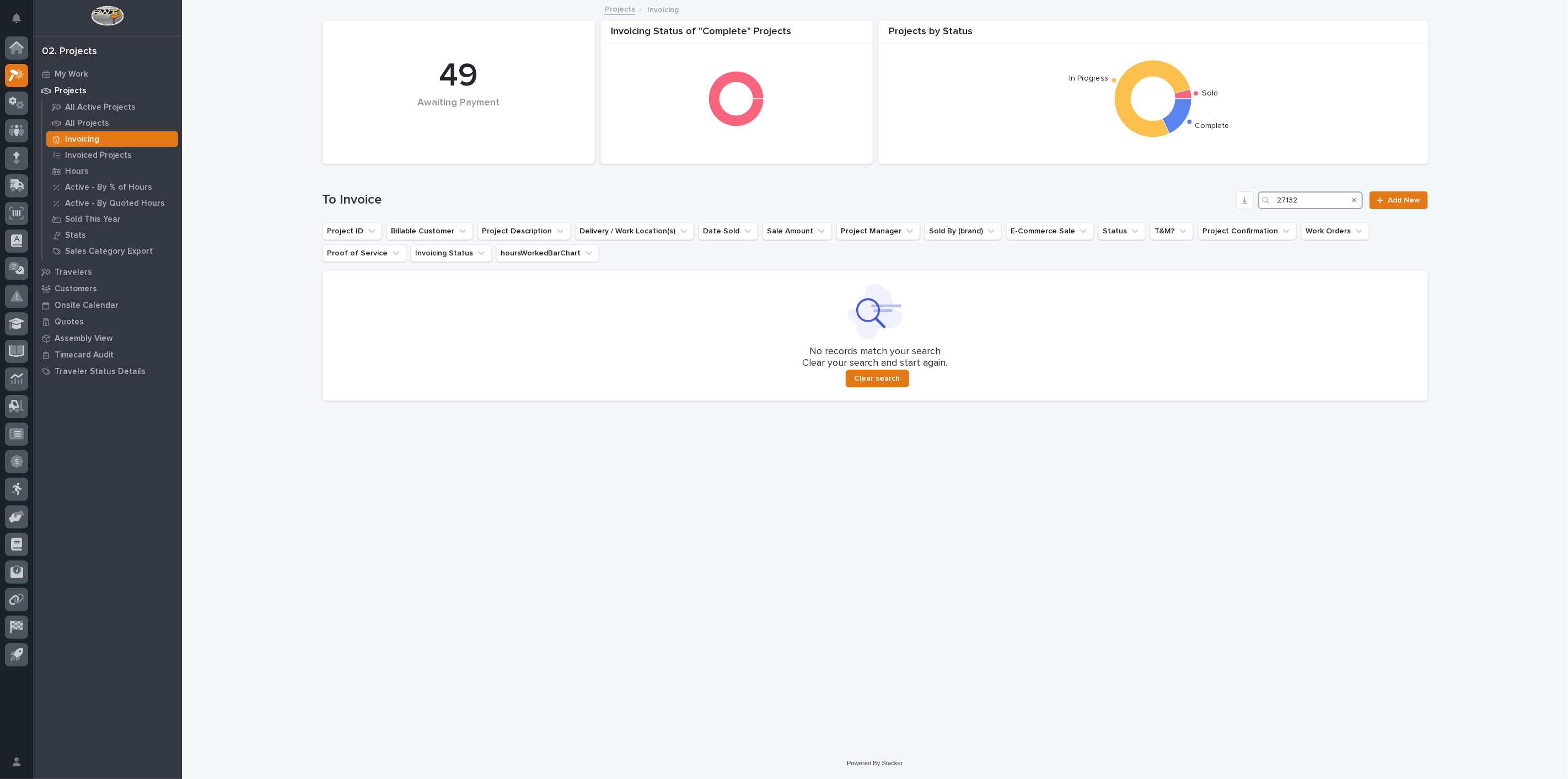
click at [1302, 204] on input "27132" at bounding box center [1311, 200] width 105 height 18
type input "2"
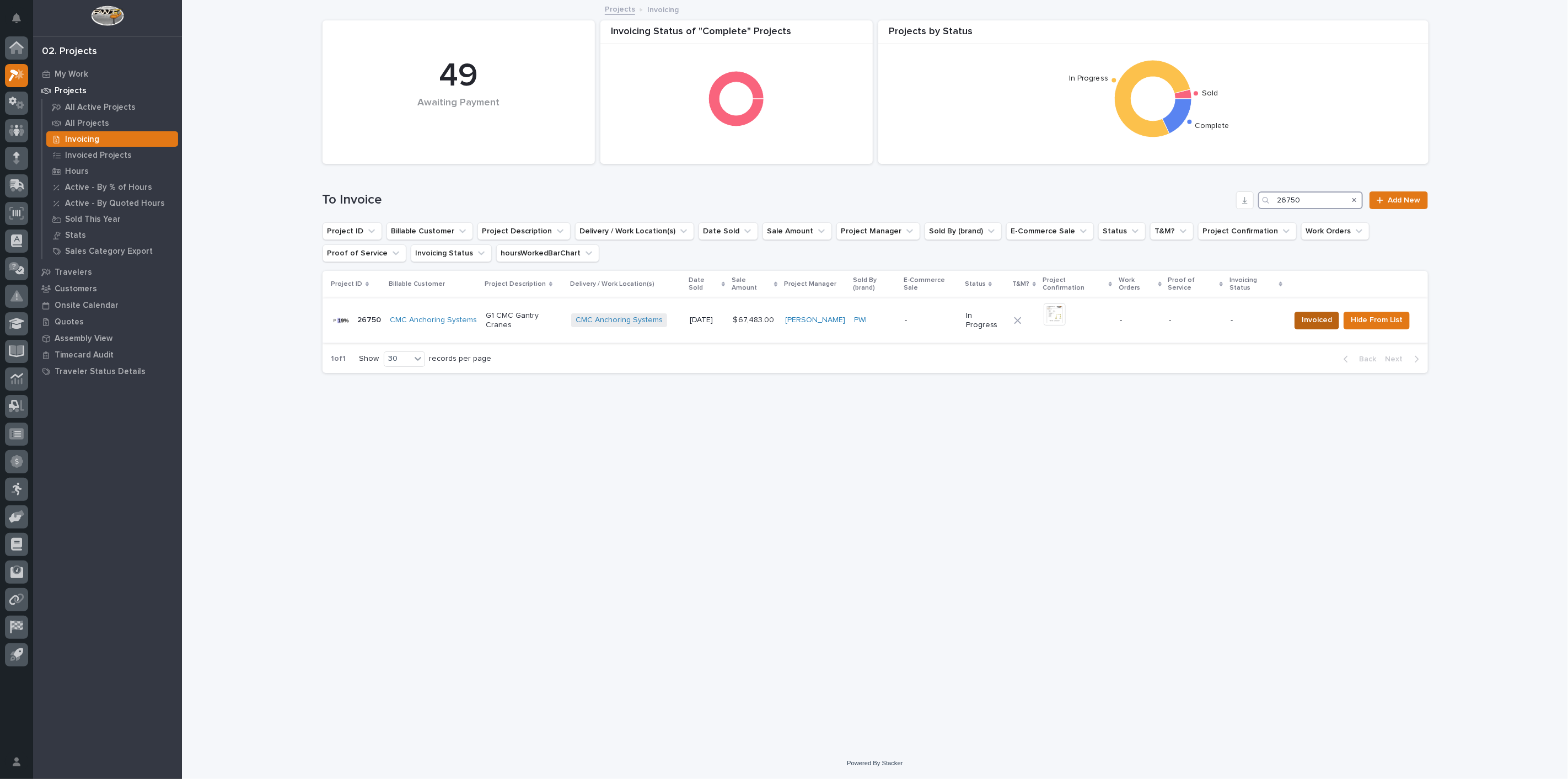
type input "26750"
click at [1313, 313] on span "Invoiced" at bounding box center [1317, 319] width 30 height 13
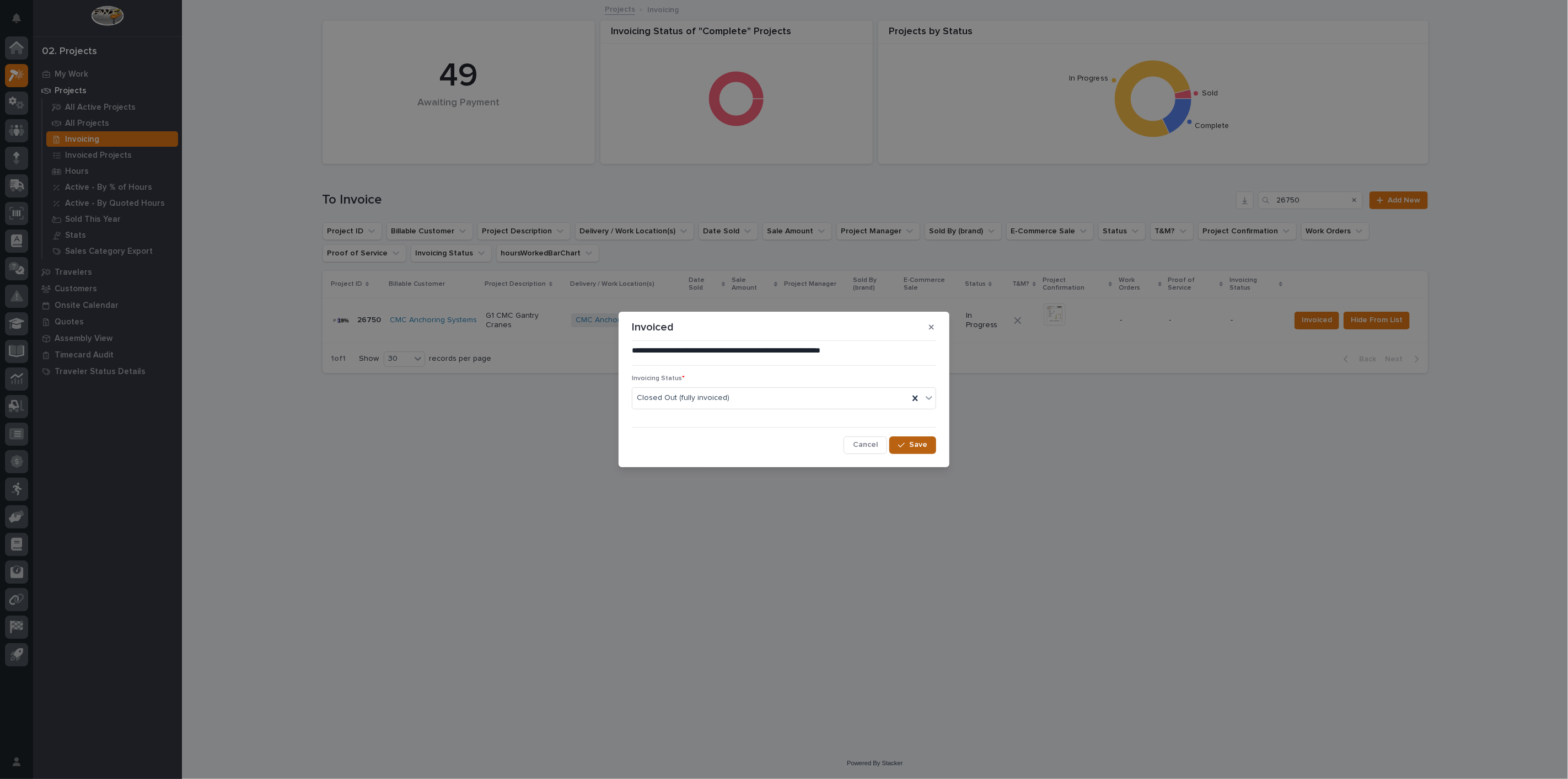
click at [918, 446] on span "Save" at bounding box center [918, 444] width 18 height 10
